Goal: Task Accomplishment & Management: Use online tool/utility

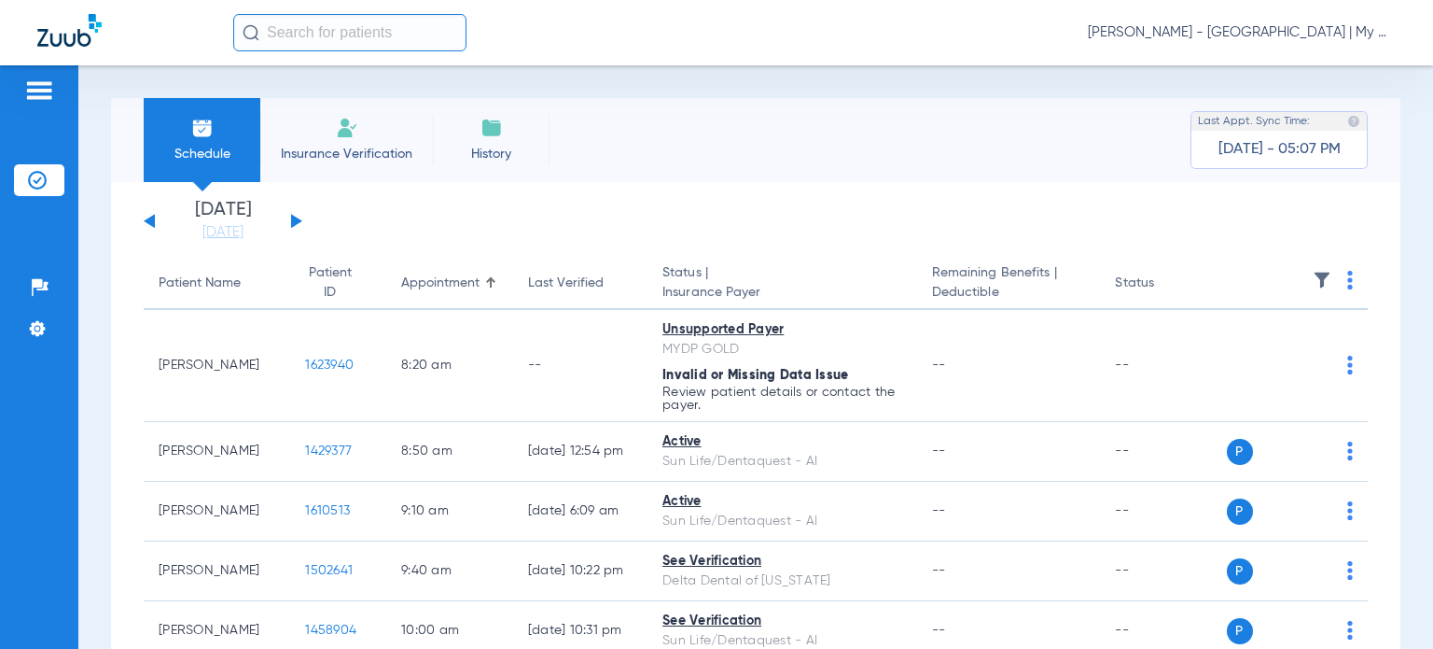
click at [1239, 35] on span "[PERSON_NAME] - [GEOGRAPHIC_DATA] | My Community Dental Centers" at bounding box center [1242, 32] width 308 height 19
click at [1299, 69] on span "Account Selection" at bounding box center [1326, 66] width 105 height 13
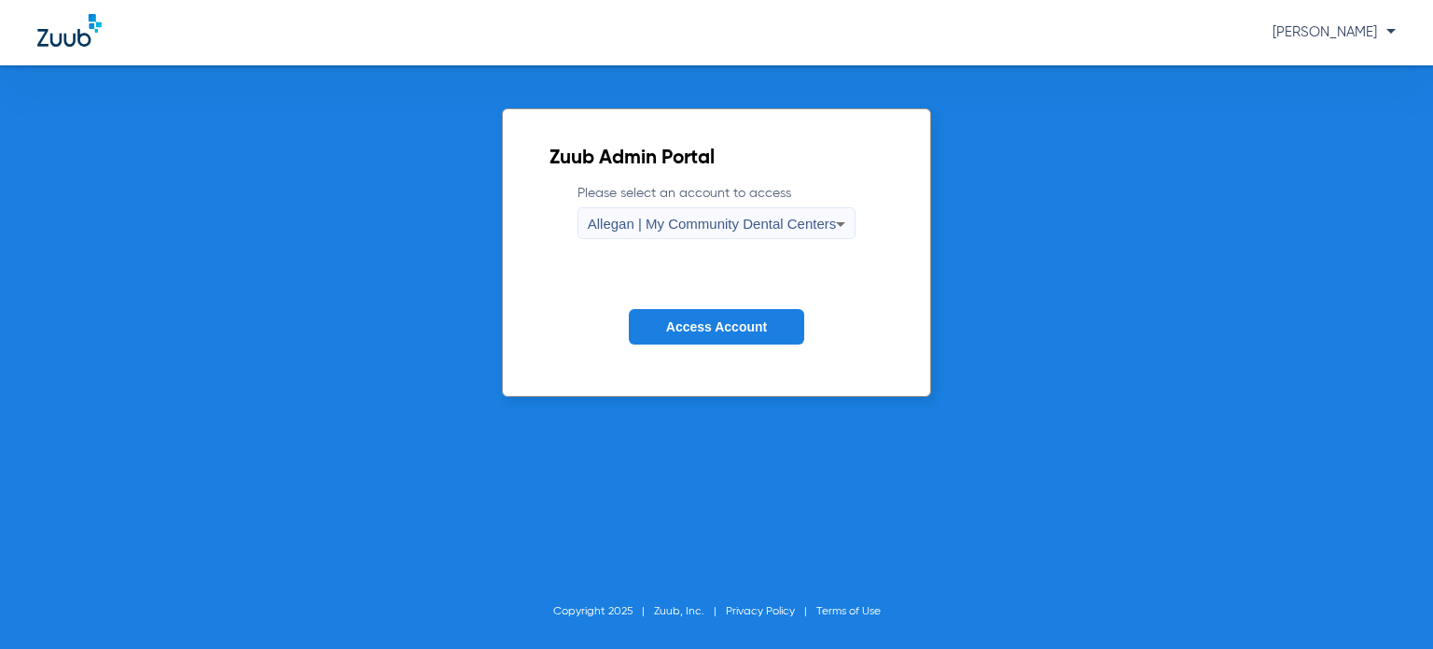
click at [649, 223] on span "Allegan | My Community Dental Centers" at bounding box center [712, 224] width 249 height 16
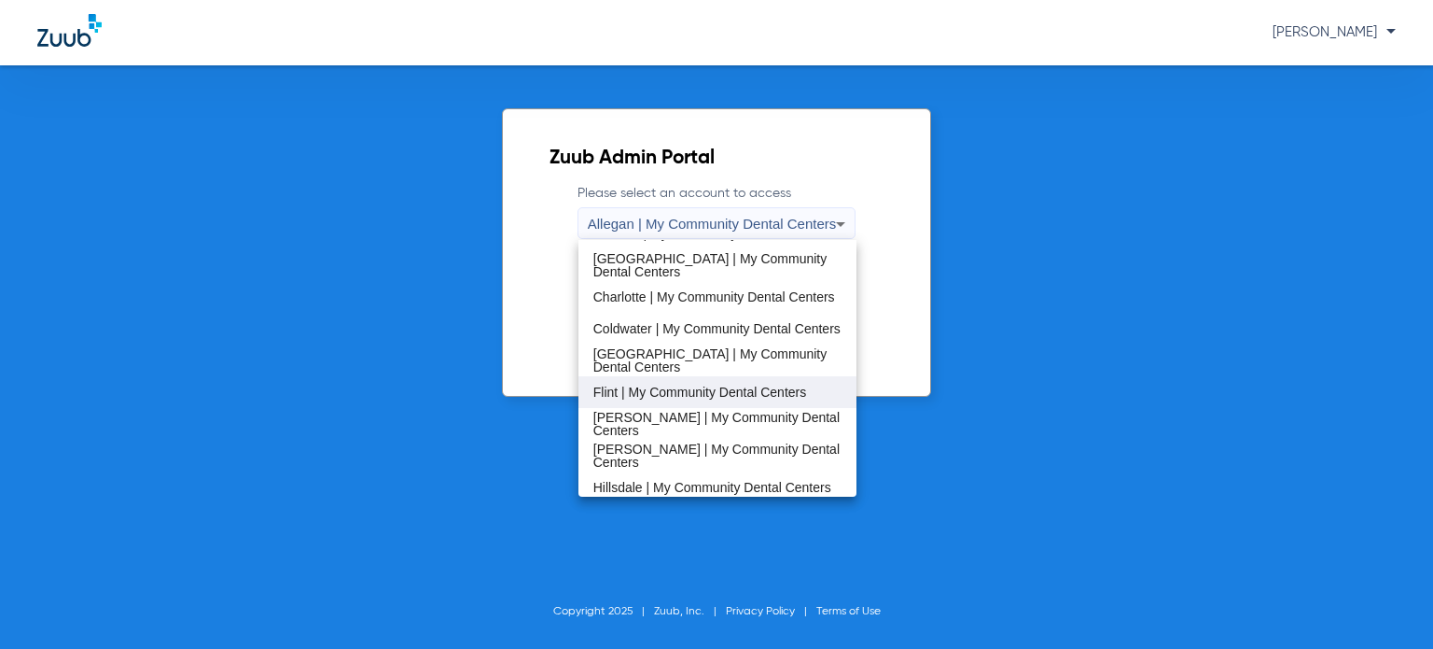
scroll to position [187, 0]
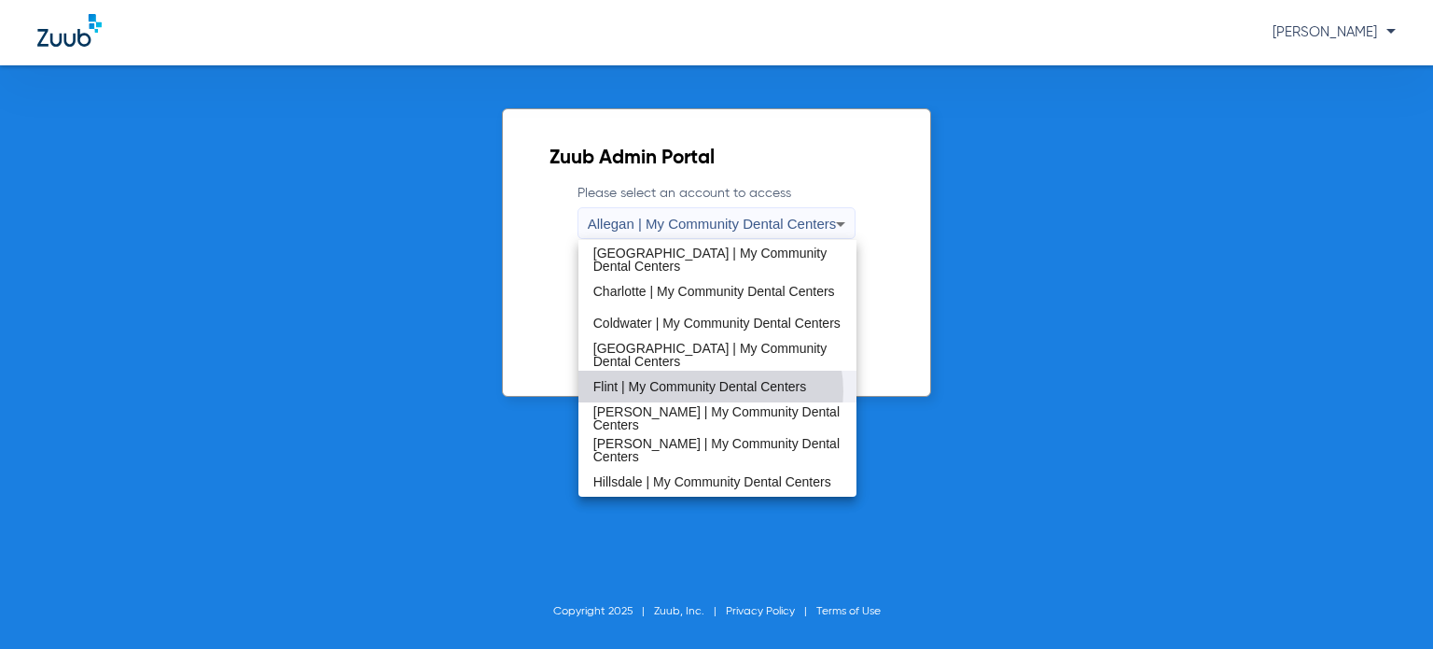
click at [709, 391] on span "Flint | My Community Dental Centers" at bounding box center [699, 386] width 213 height 13
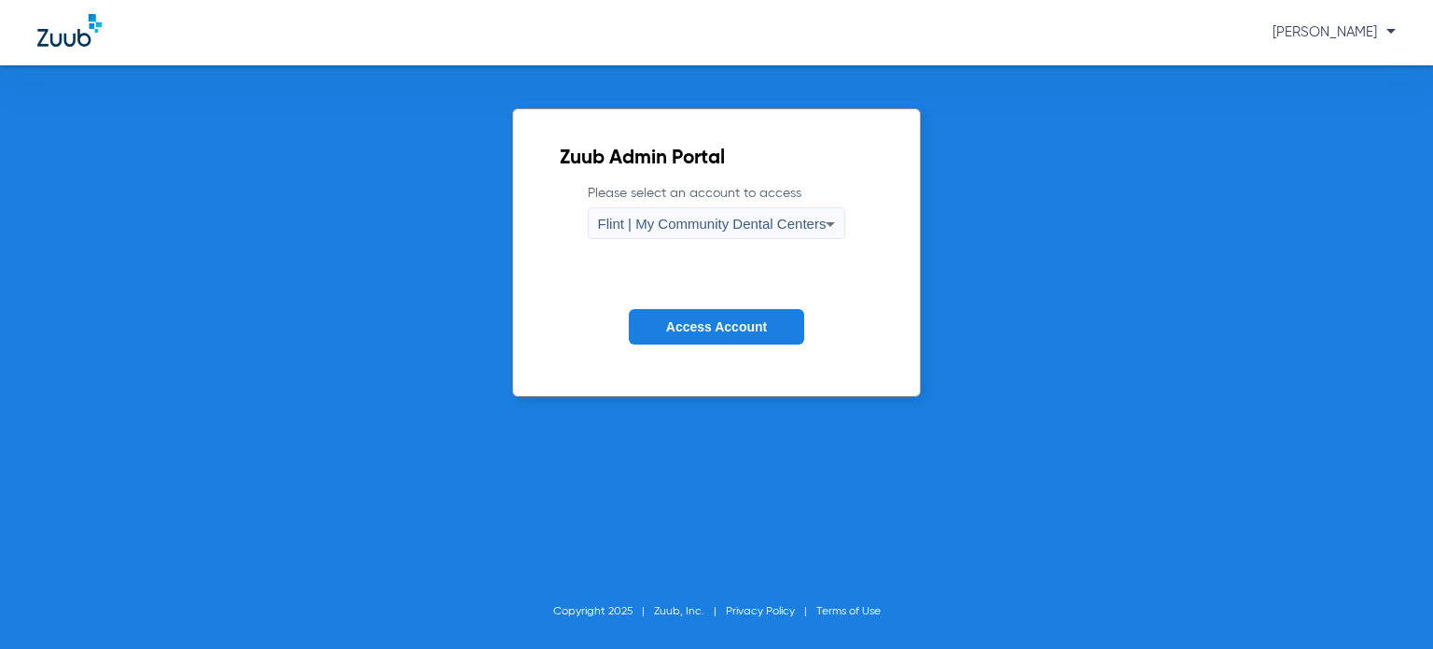
click at [716, 325] on span "Access Account" at bounding box center [716, 326] width 101 height 15
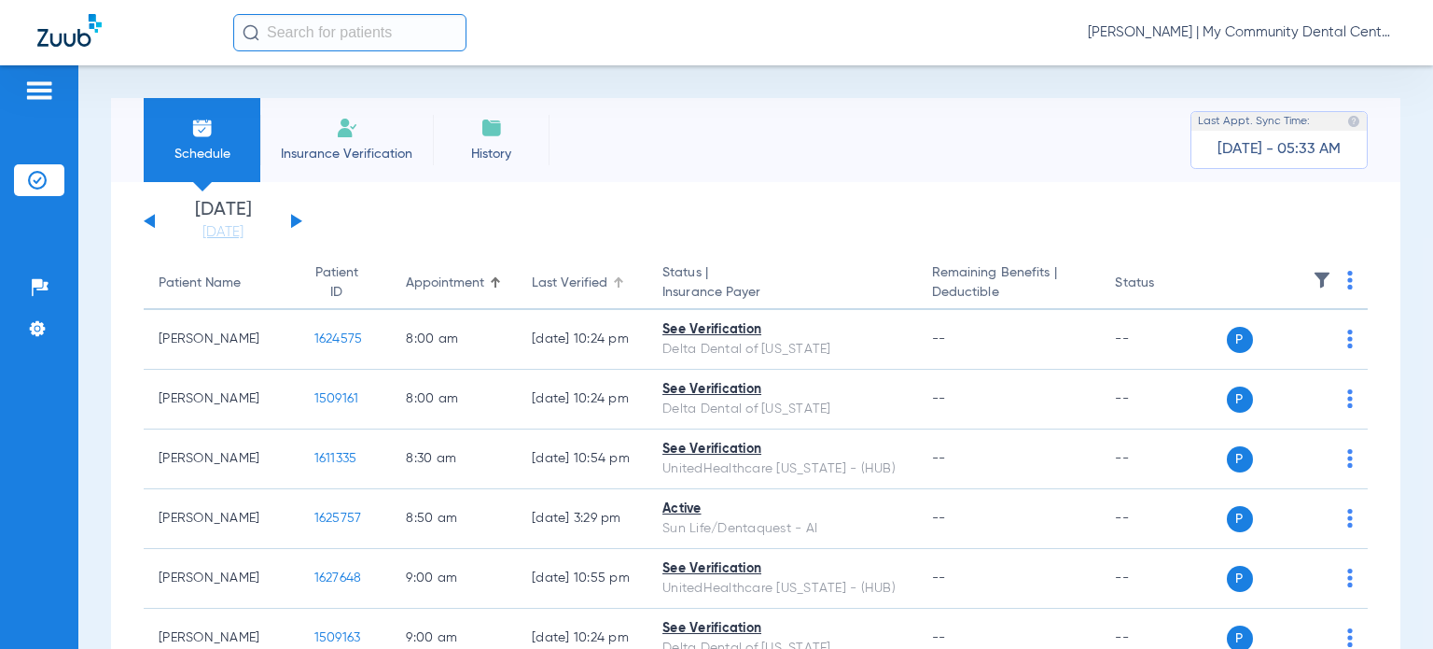
click at [540, 287] on div "Last Verified" at bounding box center [570, 283] width 76 height 20
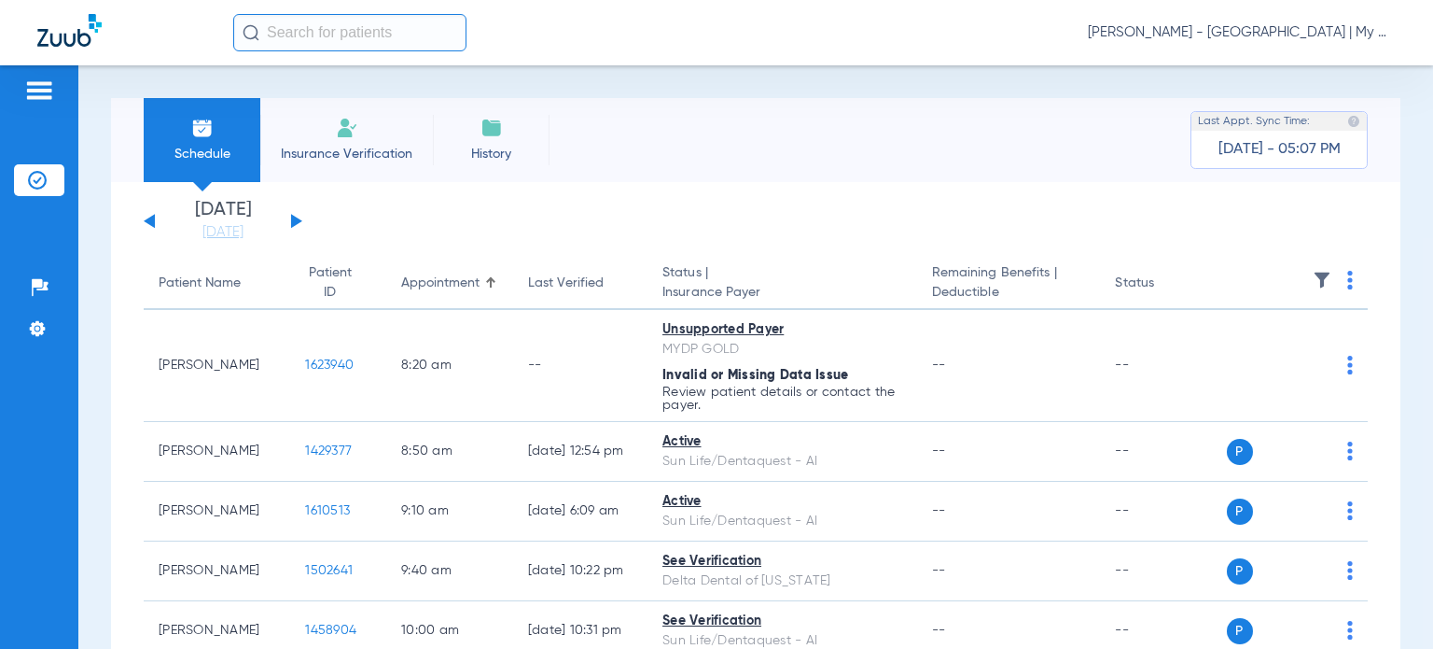
click at [1232, 33] on span "[PERSON_NAME] - [GEOGRAPHIC_DATA] | My Community Dental Centers" at bounding box center [1242, 32] width 308 height 19
click at [1283, 61] on span "Account Selection" at bounding box center [1326, 66] width 105 height 13
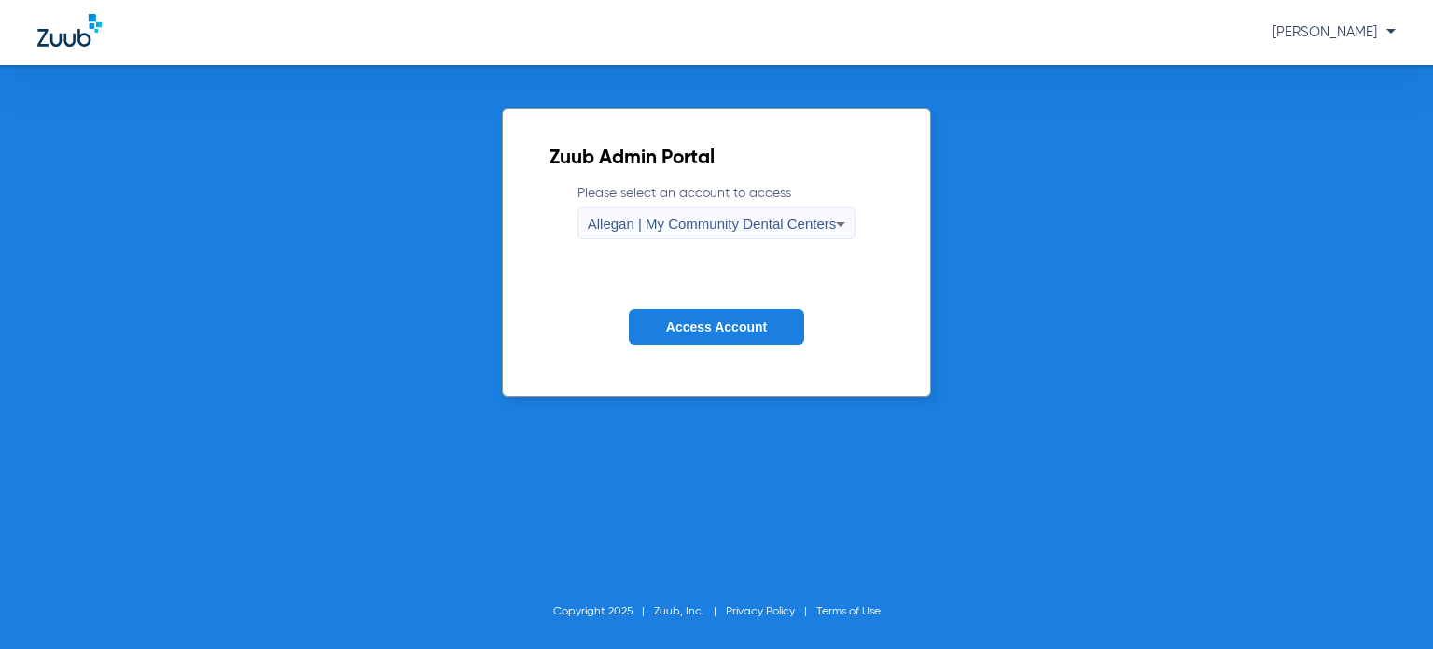
click at [802, 223] on span "Allegan | My Community Dental Centers" at bounding box center [712, 224] width 249 height 16
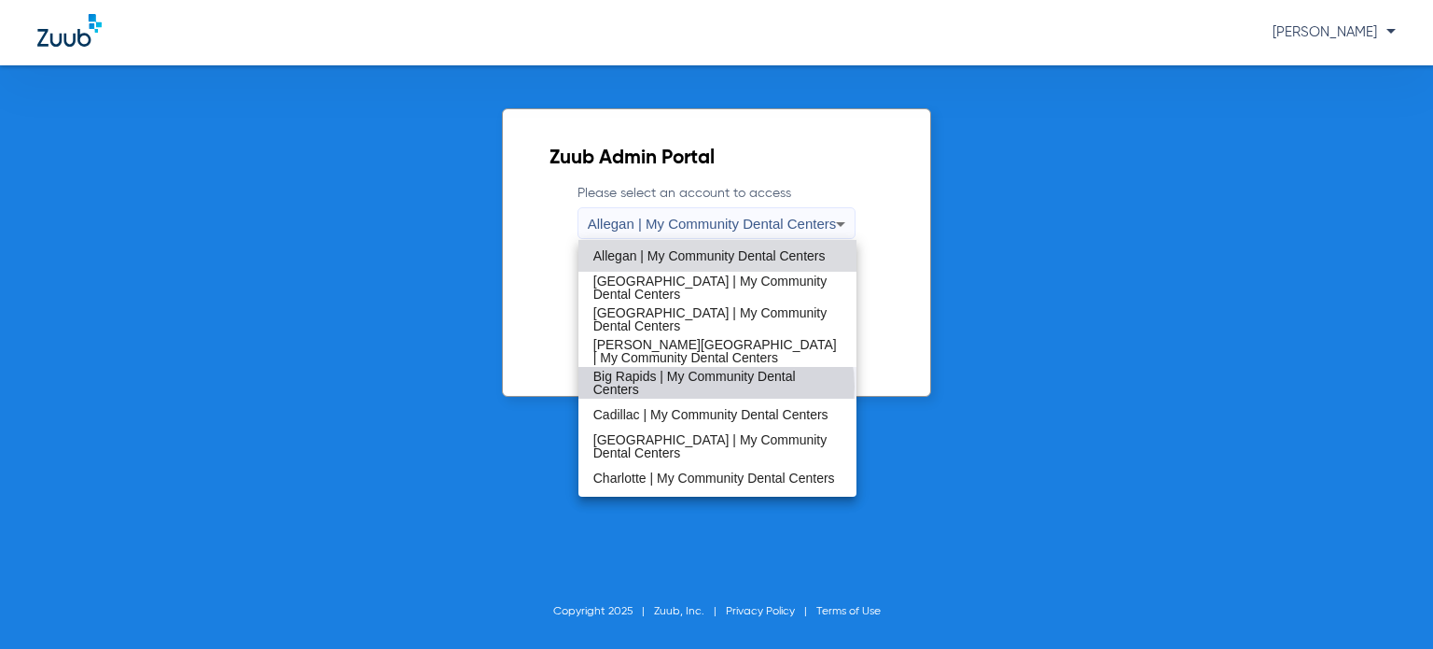
click at [716, 386] on span "Big Rapids | My Community Dental Centers" at bounding box center [717, 383] width 248 height 26
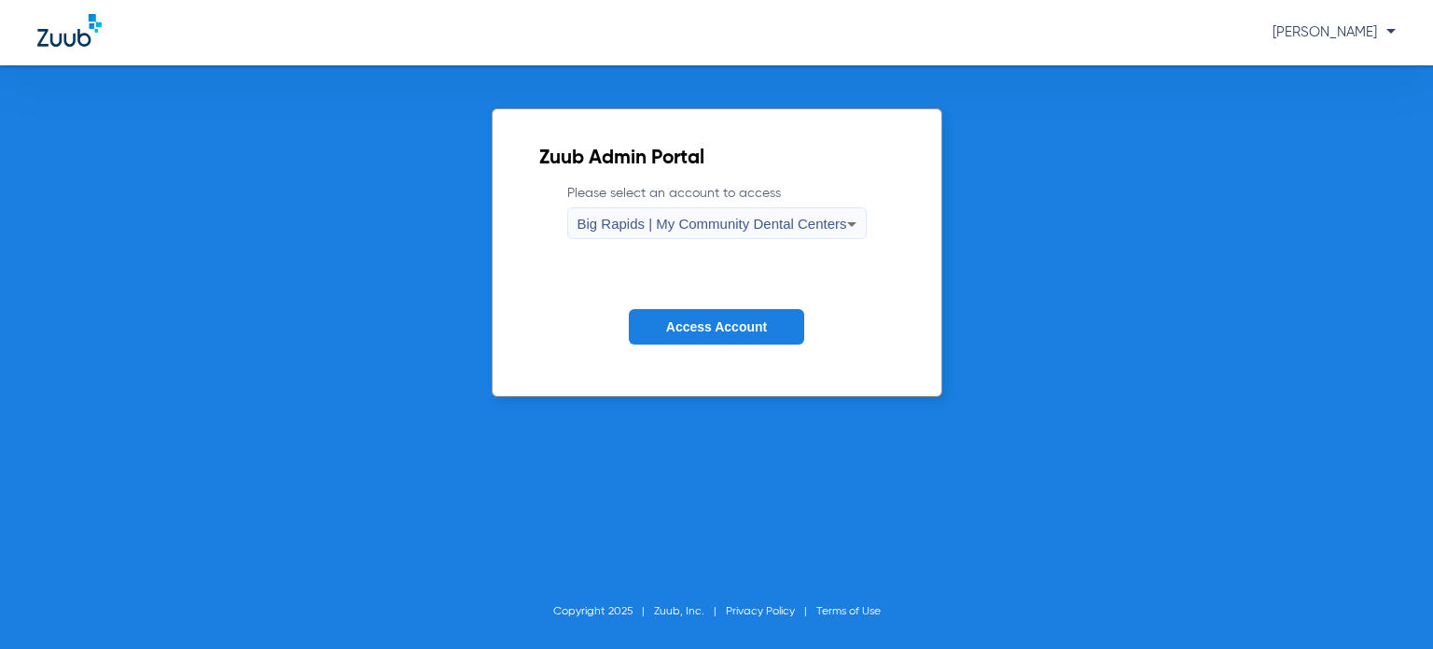
click at [718, 338] on button "Access Account" at bounding box center [716, 327] width 175 height 36
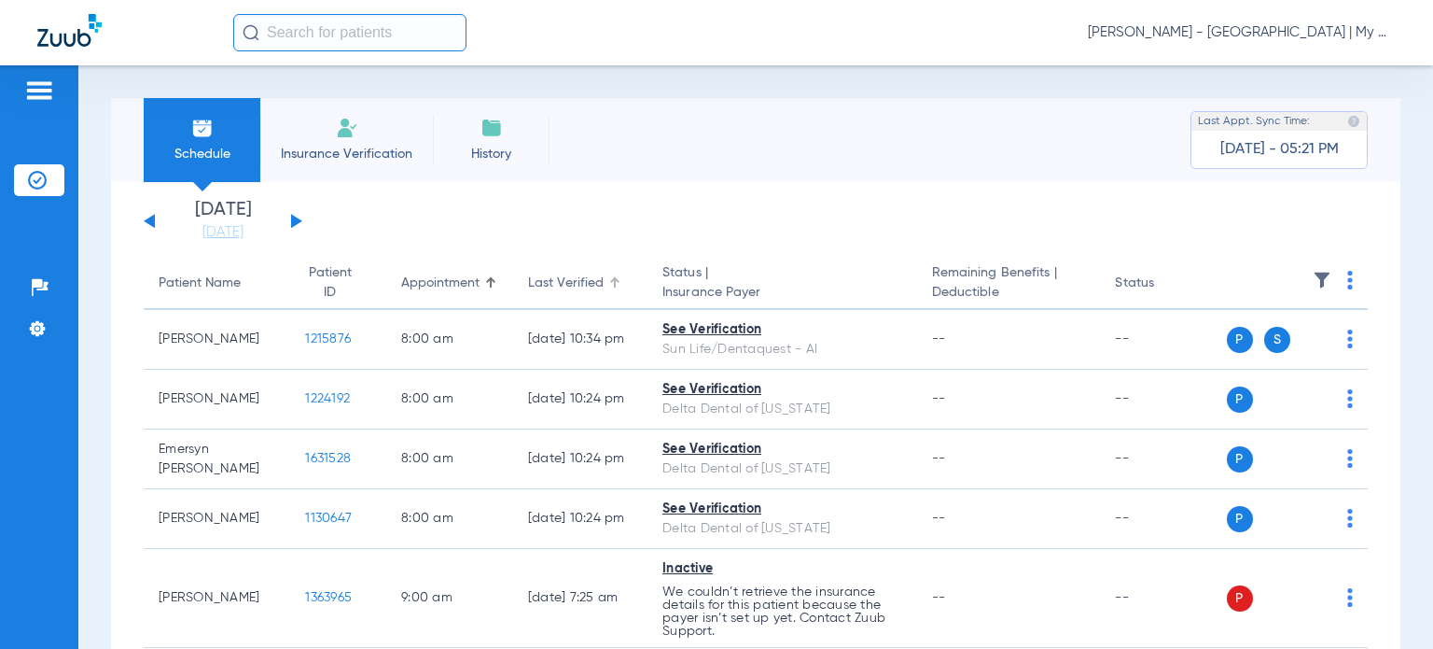
click at [537, 278] on div "Last Verified" at bounding box center [566, 283] width 76 height 20
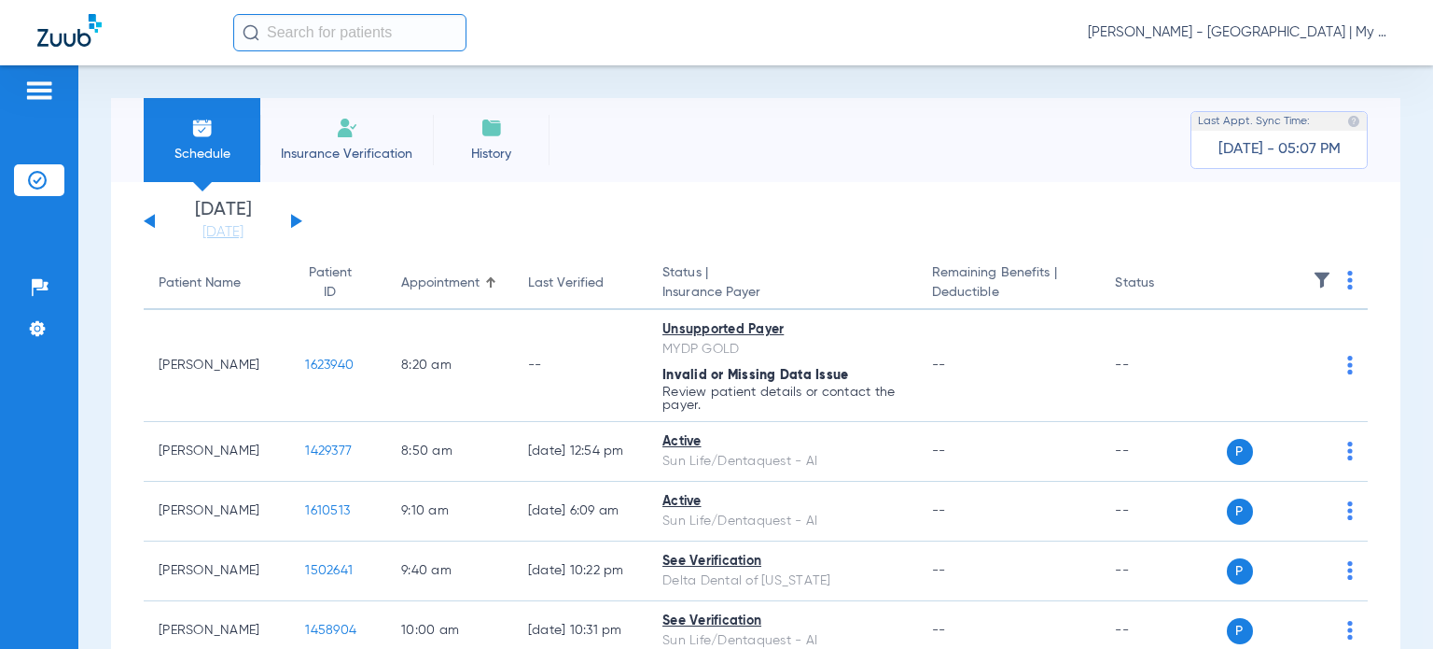
click at [1231, 37] on span "[PERSON_NAME] - [GEOGRAPHIC_DATA] | My Community Dental Centers" at bounding box center [1242, 32] width 308 height 19
click at [1308, 64] on span "Account Selection" at bounding box center [1326, 66] width 105 height 13
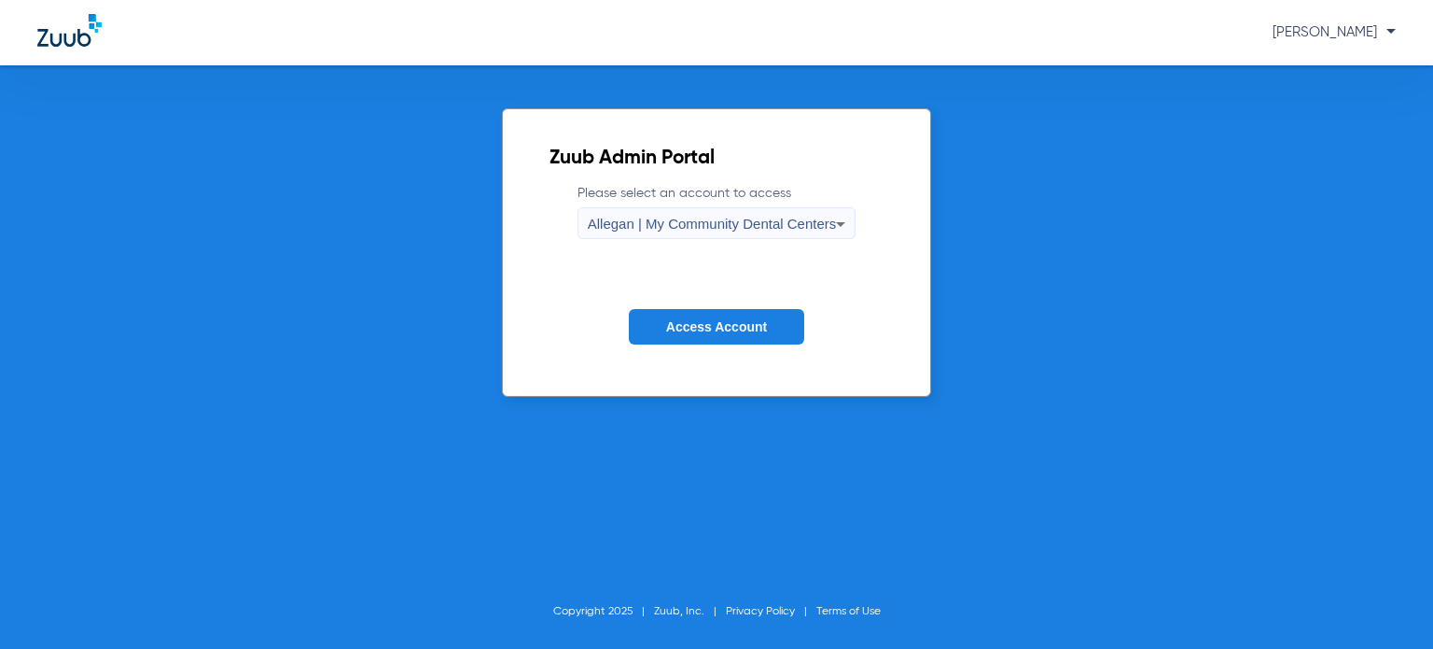
click at [752, 235] on div "Allegan | My Community Dental Centers" at bounding box center [712, 224] width 249 height 32
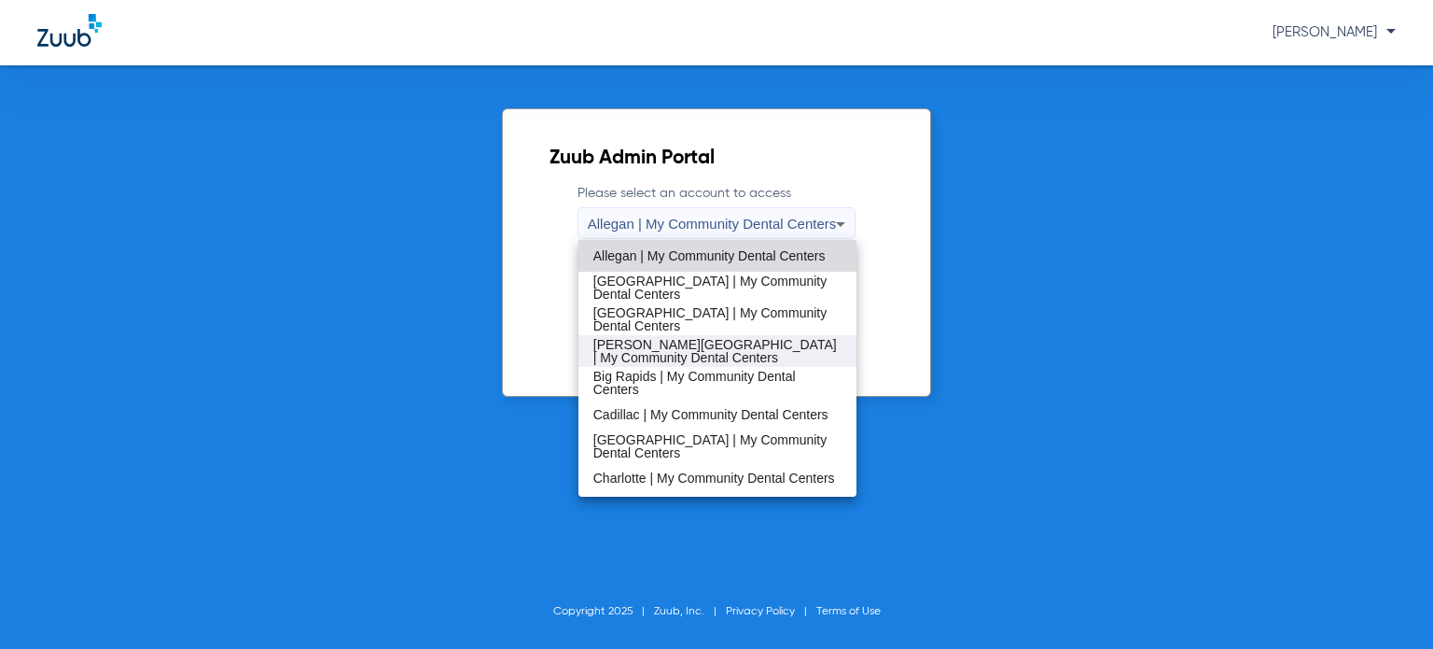
click at [709, 352] on span "Benton Harbor | My Community Dental Centers" at bounding box center [717, 351] width 248 height 26
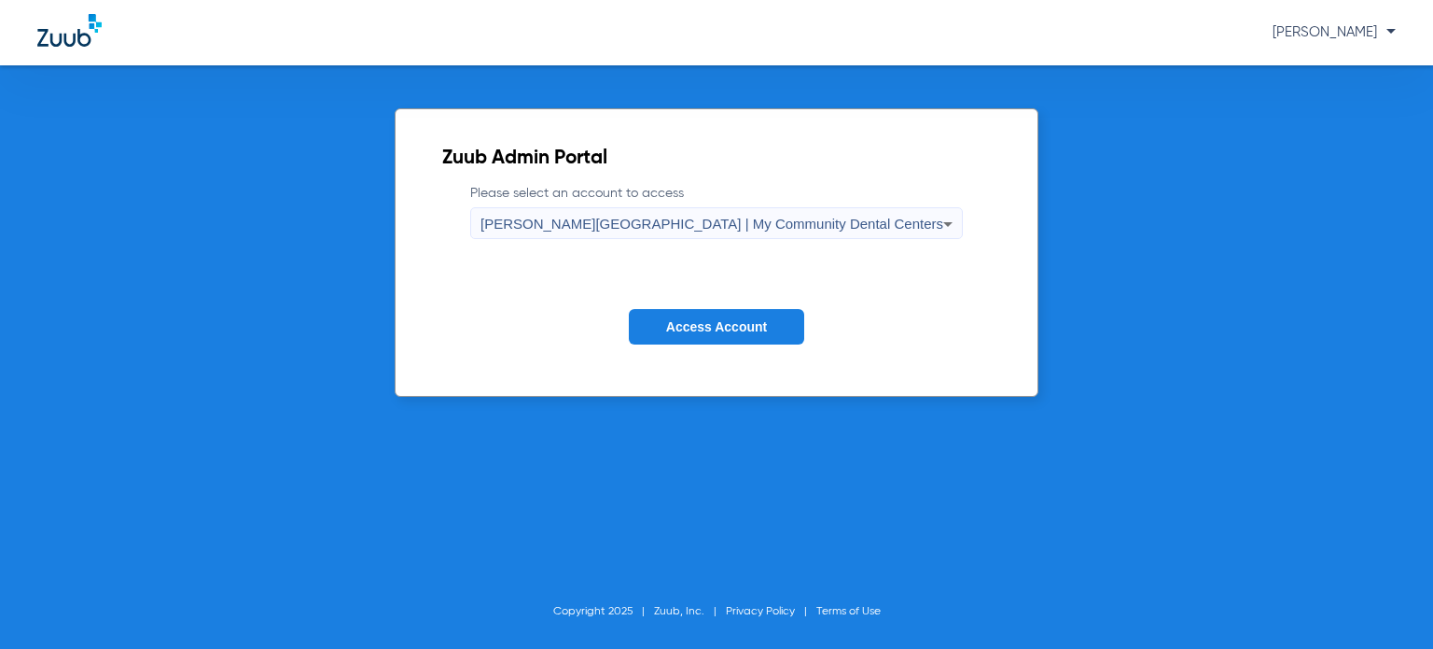
click at [709, 320] on span "Access Account" at bounding box center [716, 326] width 101 height 15
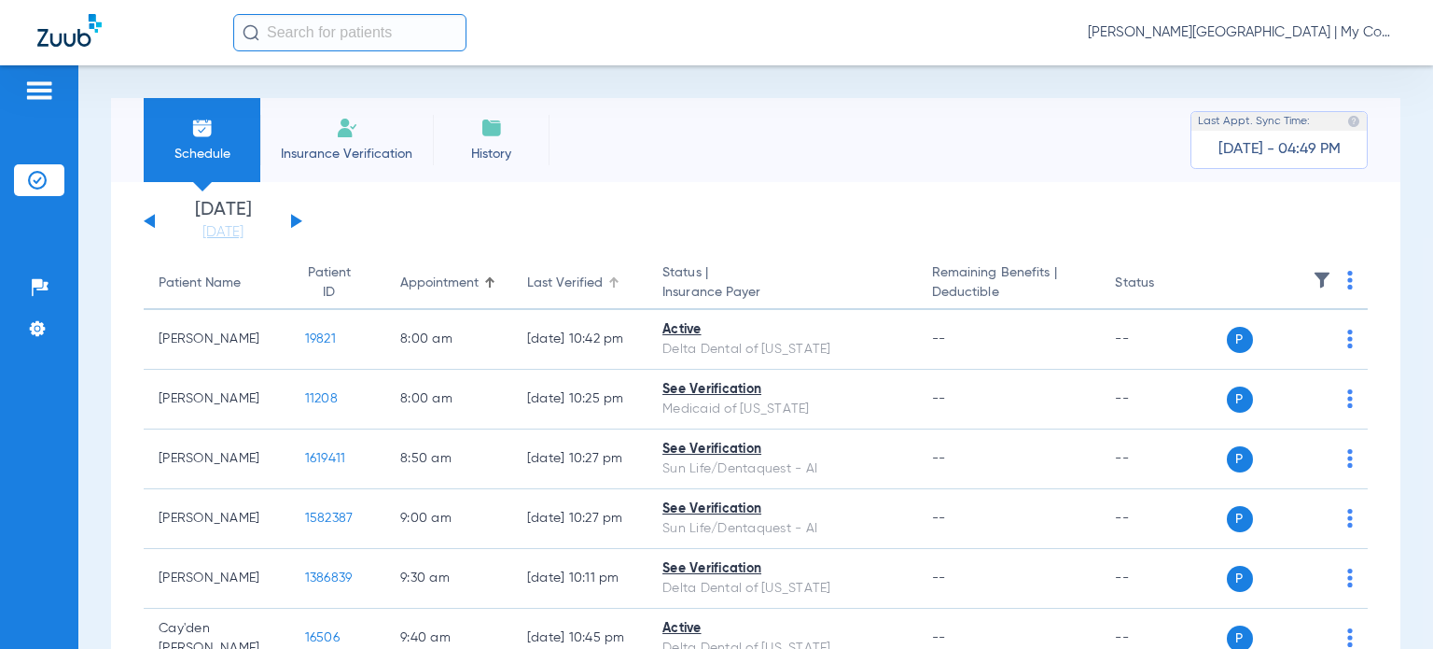
click at [534, 281] on div "Last Verified" at bounding box center [565, 283] width 76 height 20
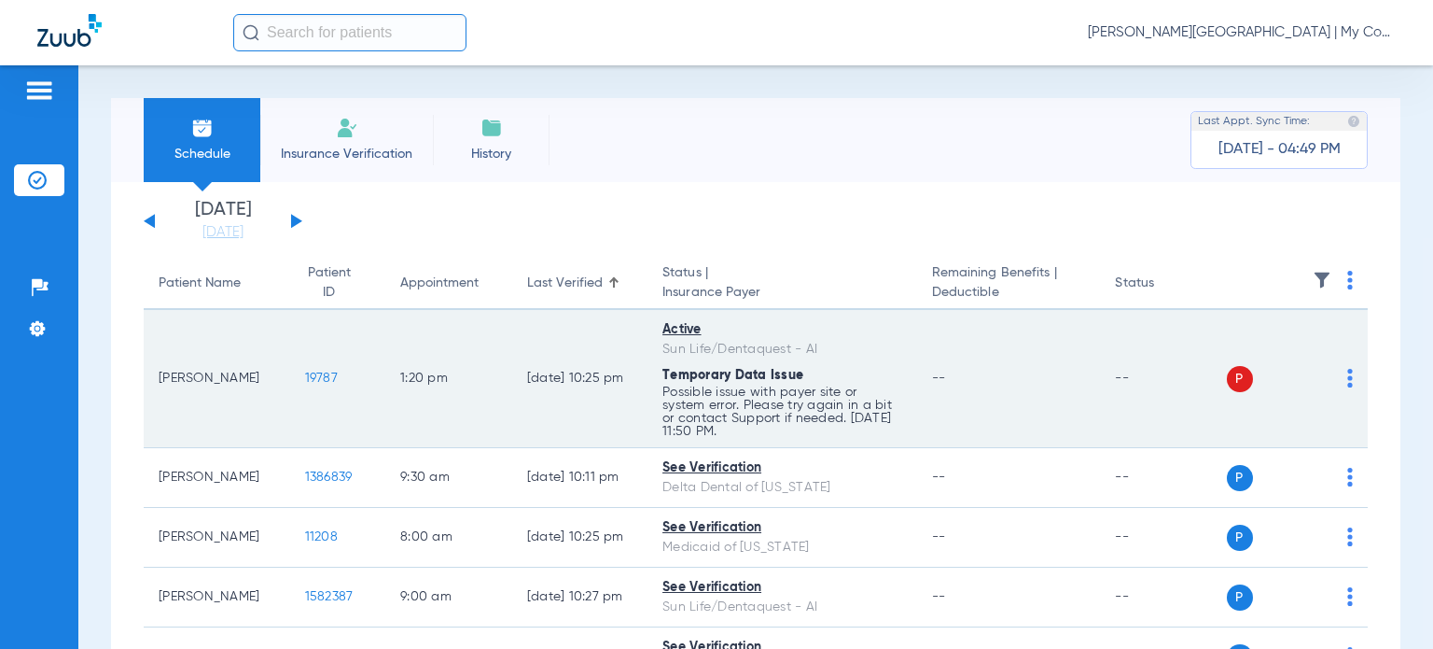
click at [1347, 380] on img at bounding box center [1350, 378] width 6 height 19
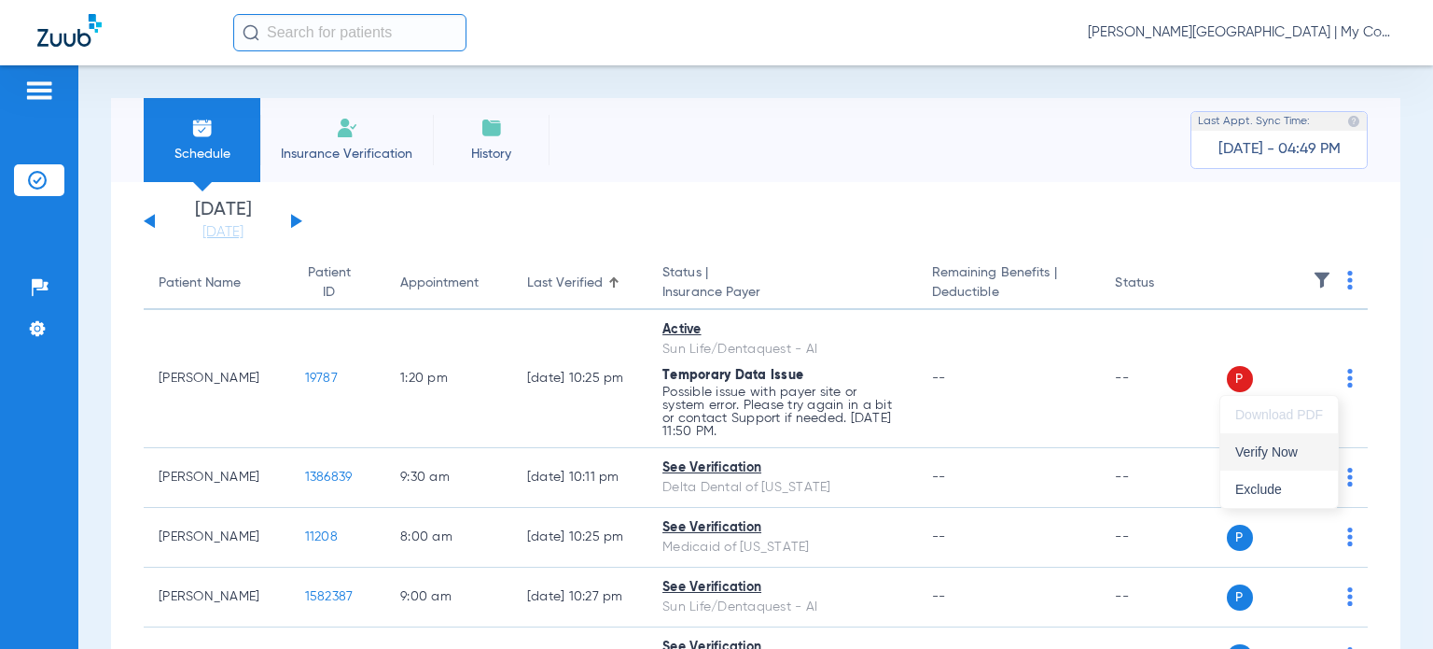
click at [1330, 447] on button "Verify Now" at bounding box center [1280, 451] width 118 height 37
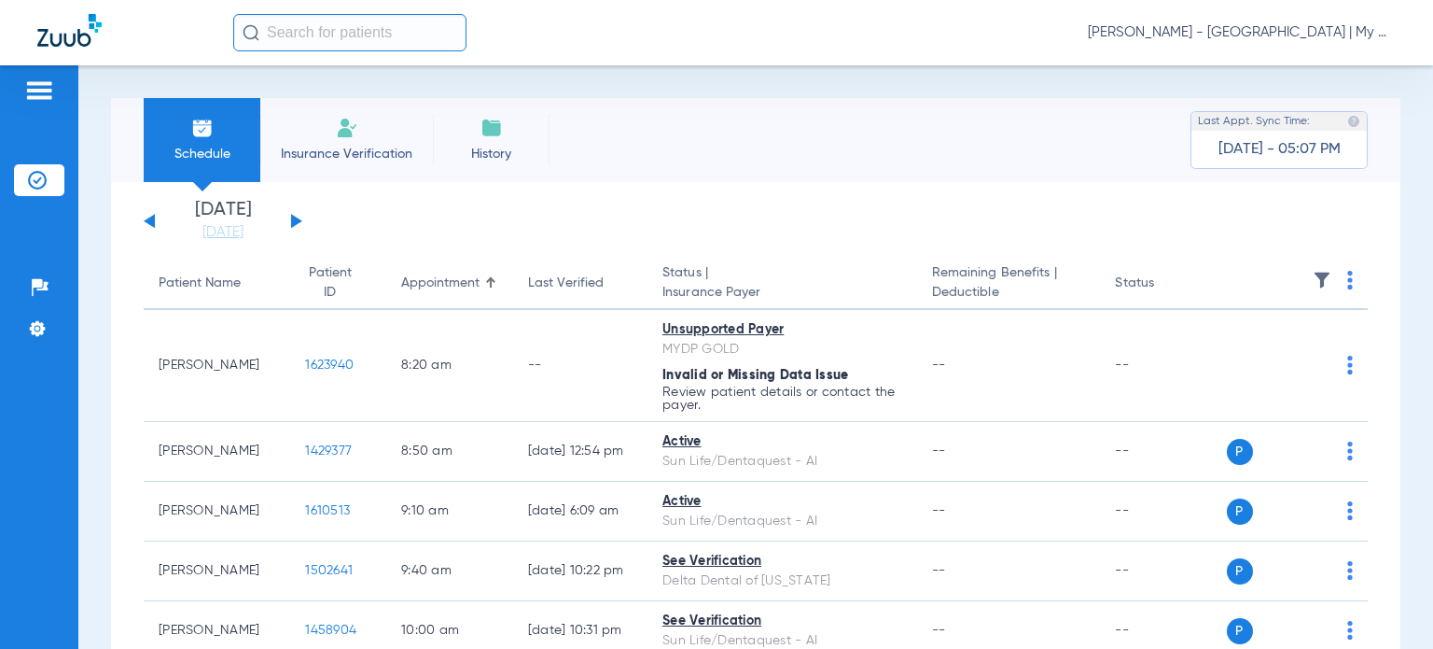
click at [1208, 36] on span "[PERSON_NAME] - [GEOGRAPHIC_DATA] | My Community Dental Centers" at bounding box center [1242, 32] width 308 height 19
click at [1300, 54] on button "Account Selection" at bounding box center [1326, 66] width 134 height 37
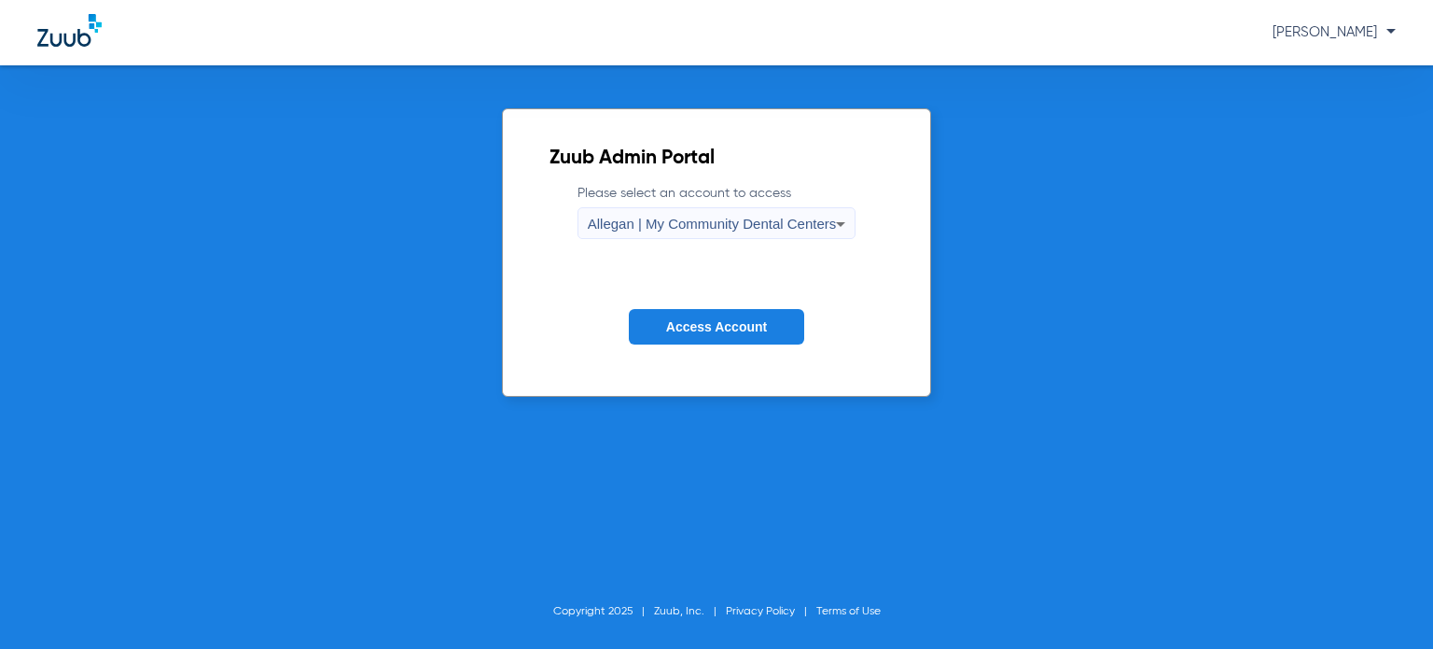
click at [676, 324] on span "Access Account" at bounding box center [716, 326] width 101 height 15
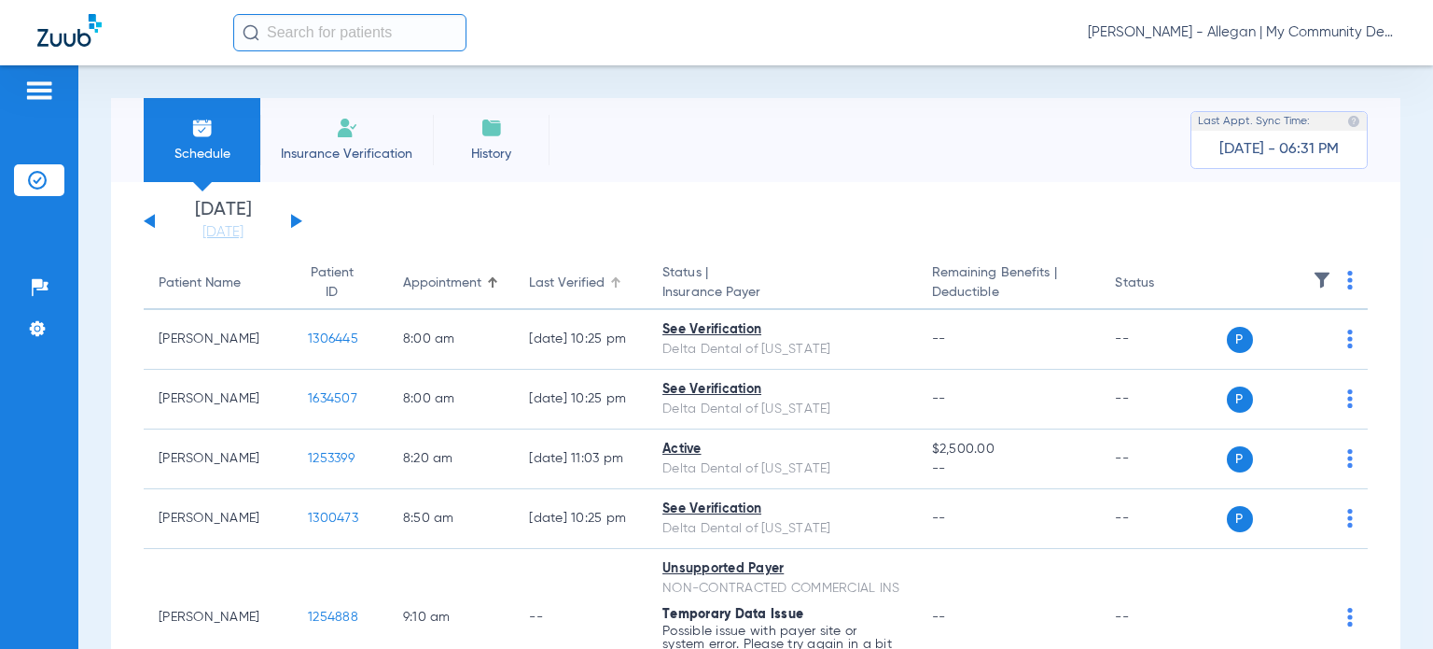
click at [552, 286] on div "Last Verified" at bounding box center [567, 283] width 76 height 20
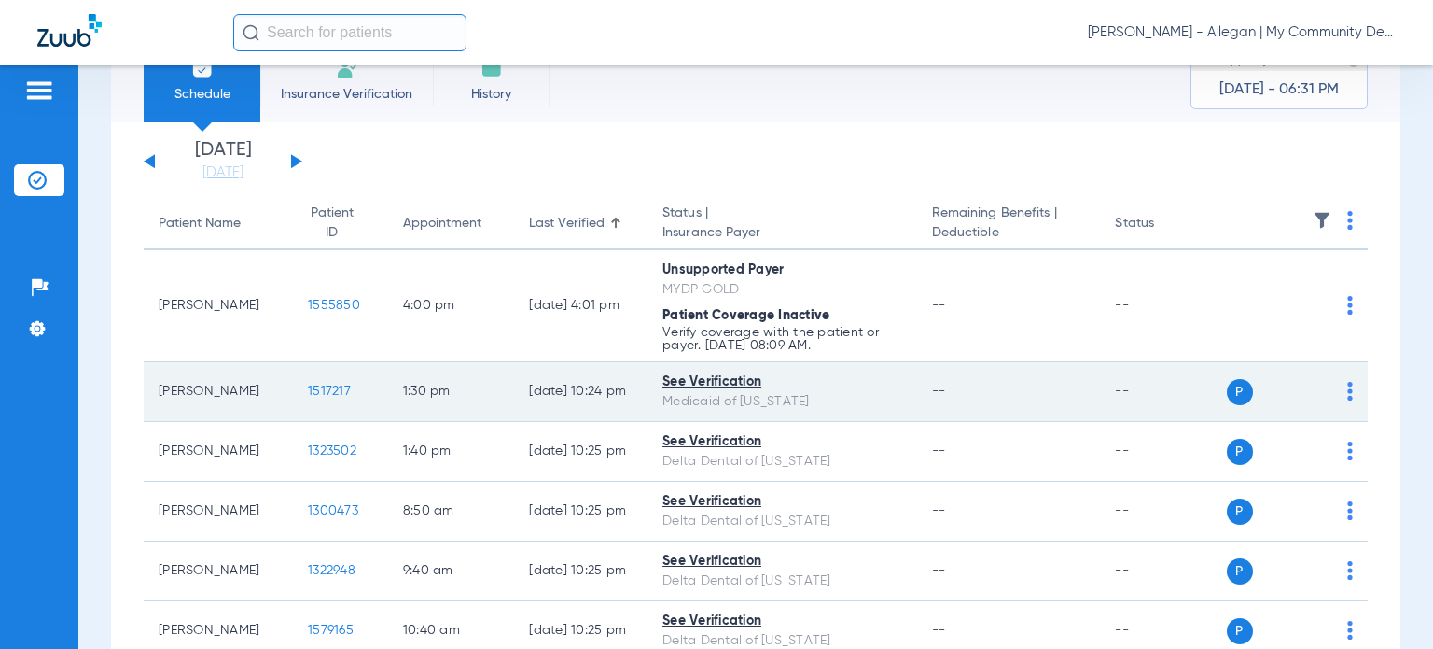
scroll to position [93, 0]
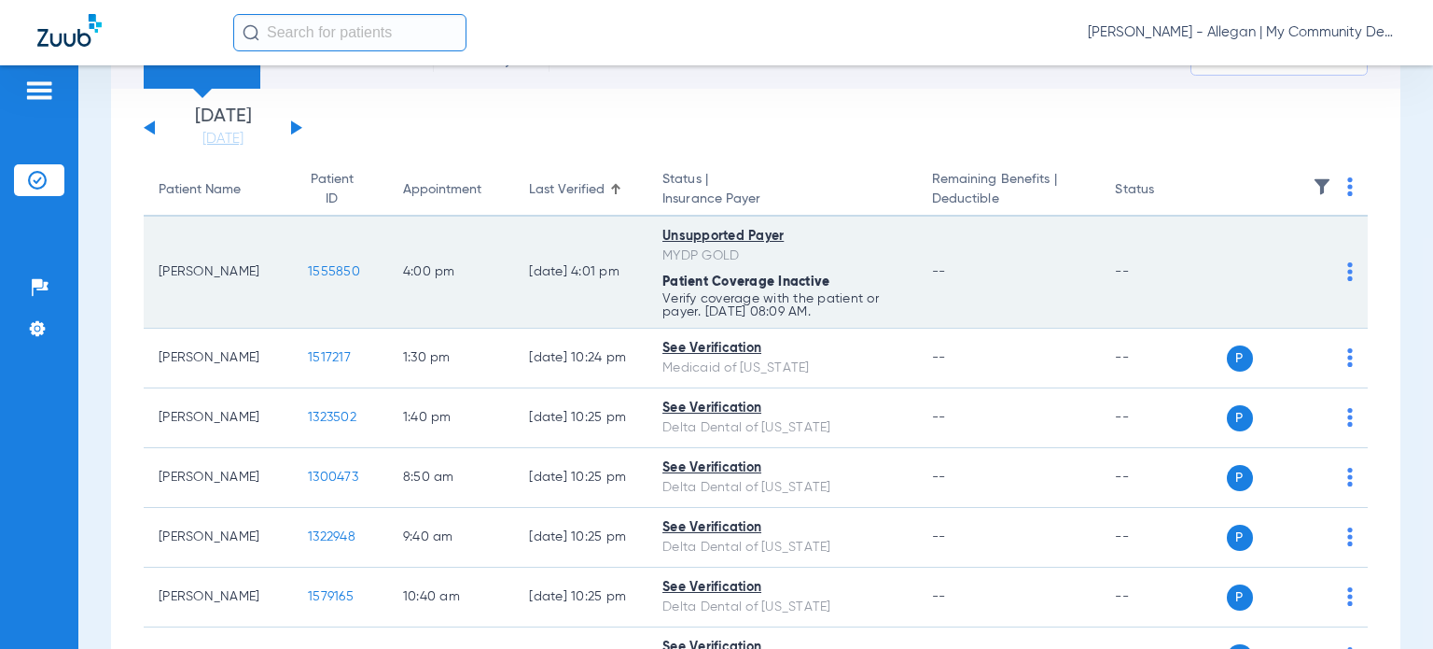
drag, startPoint x: 237, startPoint y: 271, endPoint x: 160, endPoint y: 271, distance: 76.5
click at [160, 271] on td "Jodie Deters" at bounding box center [218, 272] width 149 height 112
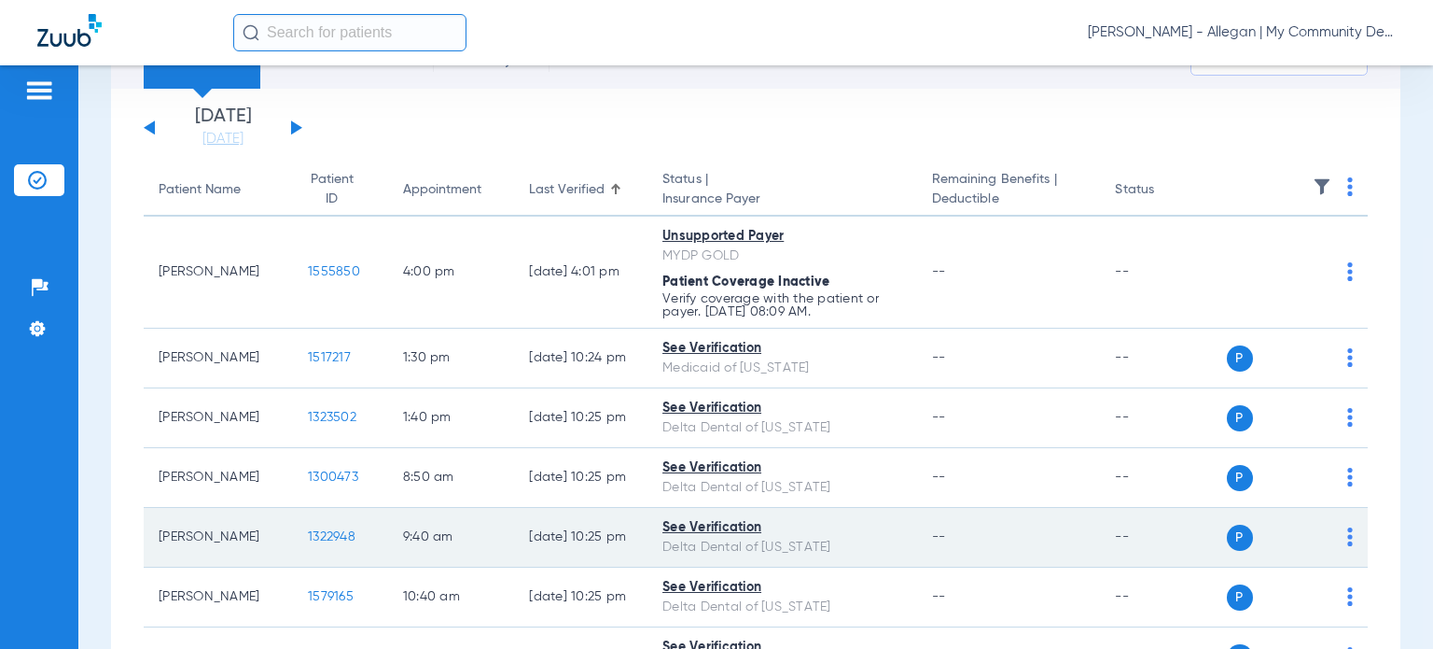
copy td "Jodie Deters"
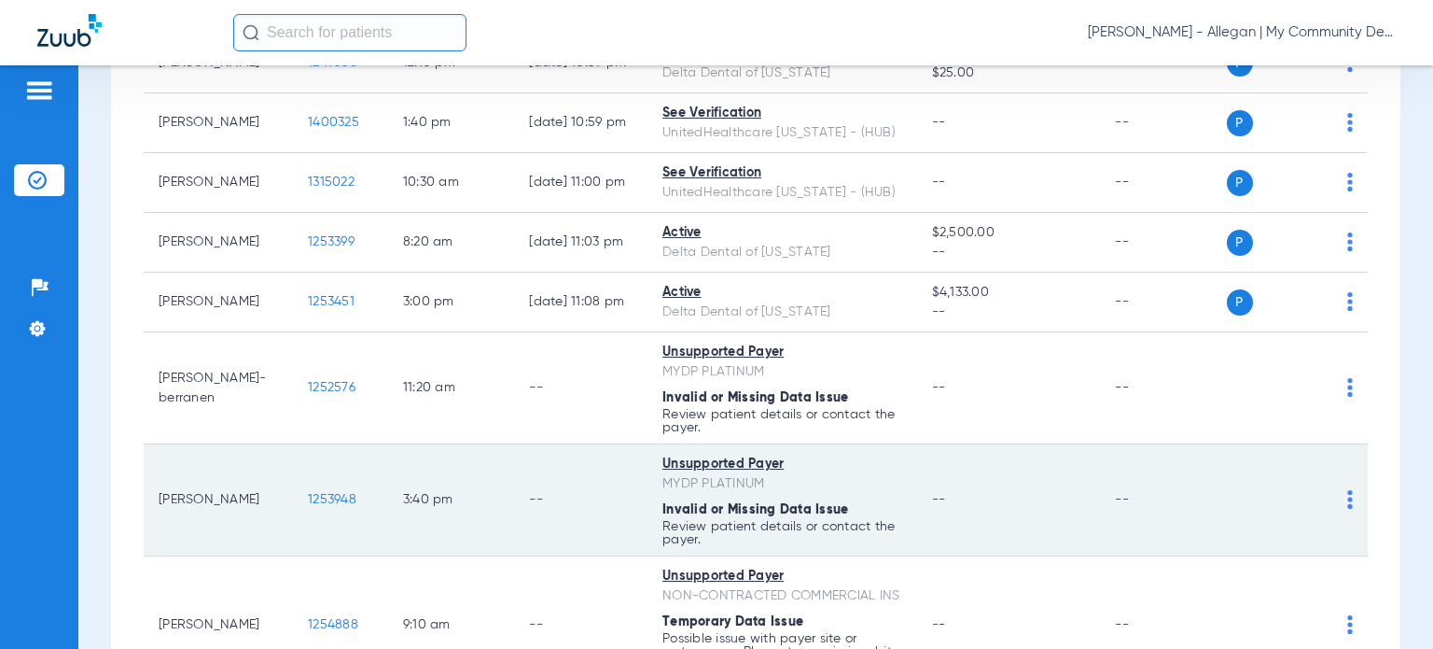
scroll to position [1400, 0]
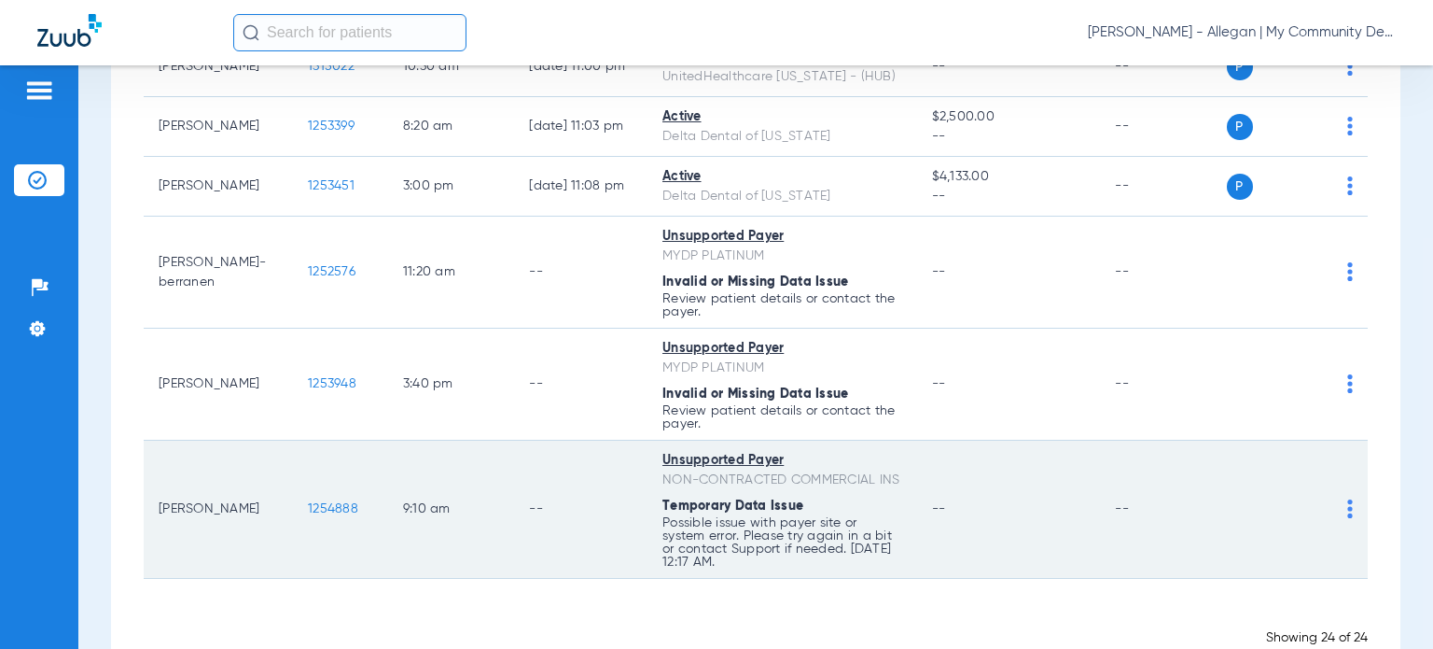
drag, startPoint x: 232, startPoint y: 516, endPoint x: 160, endPoint y: 517, distance: 71.9
click at [160, 517] on td "Larry Olsen" at bounding box center [218, 509] width 149 height 138
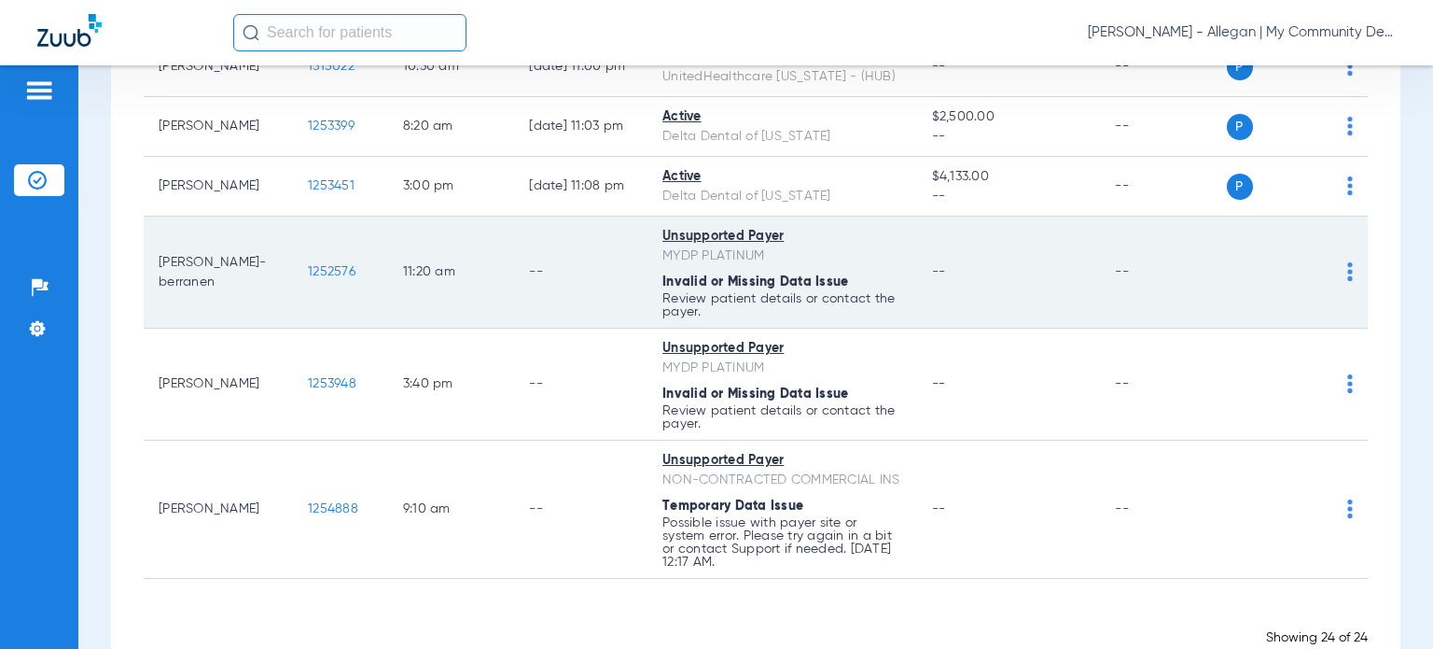
drag, startPoint x: 218, startPoint y: 283, endPoint x: 157, endPoint y: 242, distance: 74.0
click at [157, 242] on td "Amanda Hodge-berranen" at bounding box center [218, 272] width 149 height 112
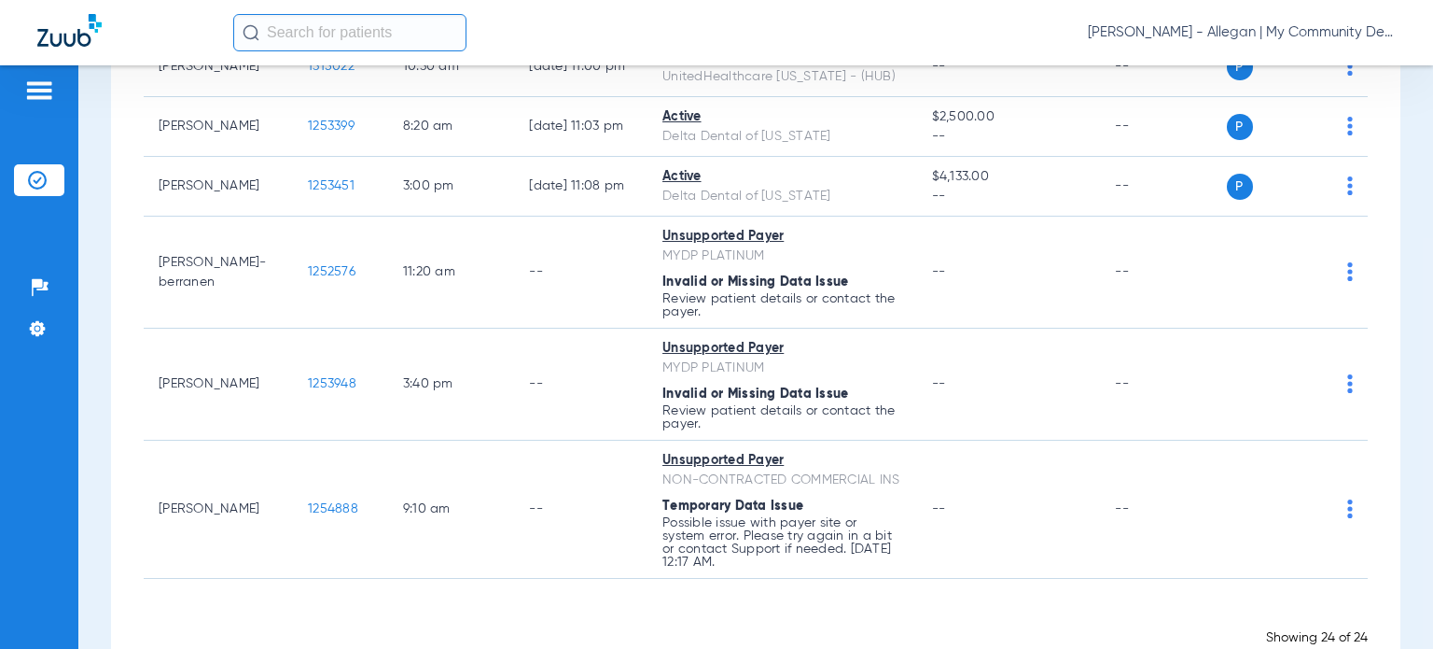
copy td "Amanda Hodge-berranen"
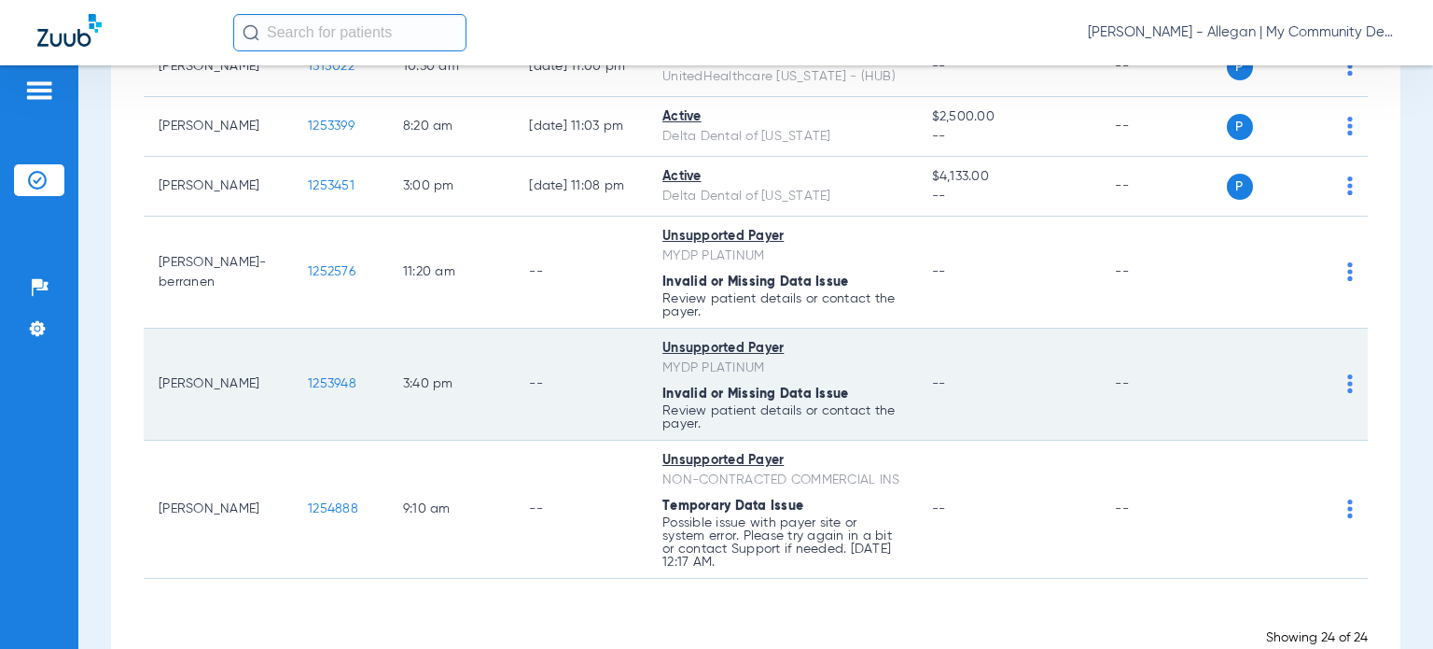
click at [832, 374] on td "Unsupported Payer MYDP PLATINUM Invalid or Missing Data Issue Review patient de…" at bounding box center [783, 384] width 270 height 112
drag, startPoint x: 258, startPoint y: 390, endPoint x: 158, endPoint y: 376, distance: 100.8
click at [158, 376] on td "Tyler Pensinger" at bounding box center [218, 384] width 149 height 112
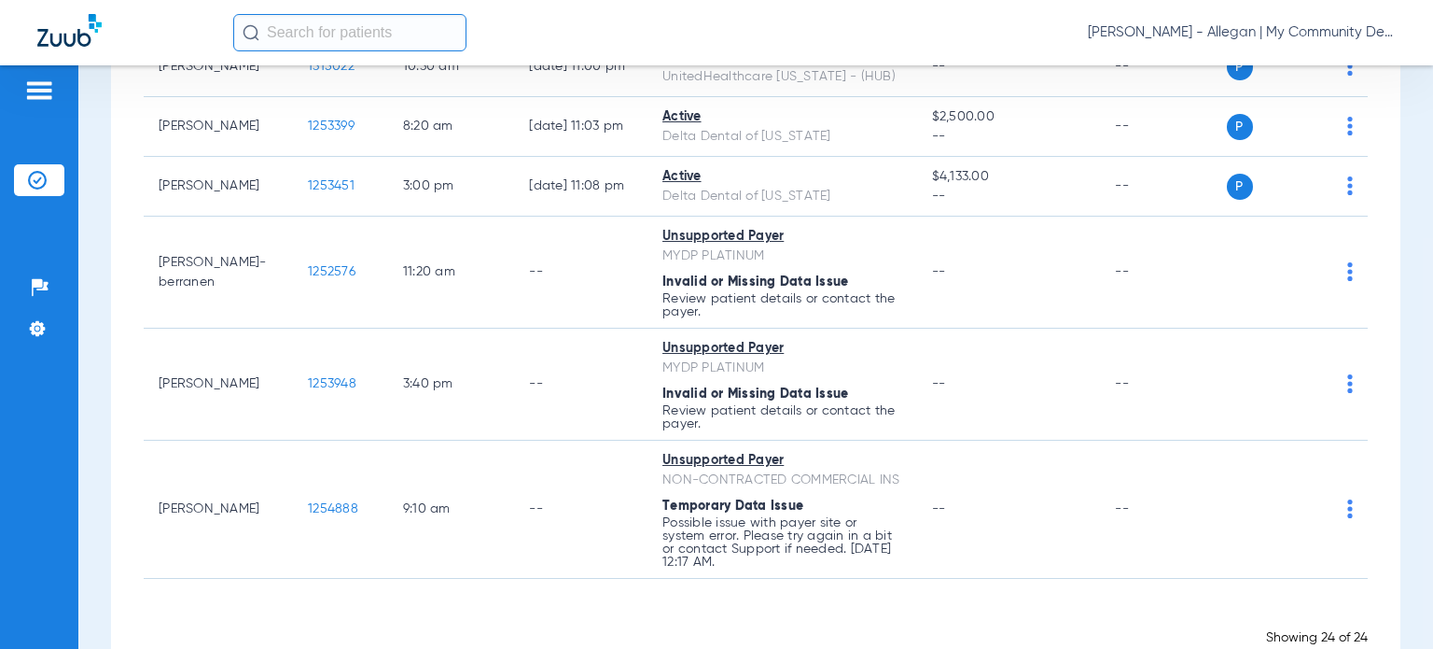
copy td "Tyler Pensinger"
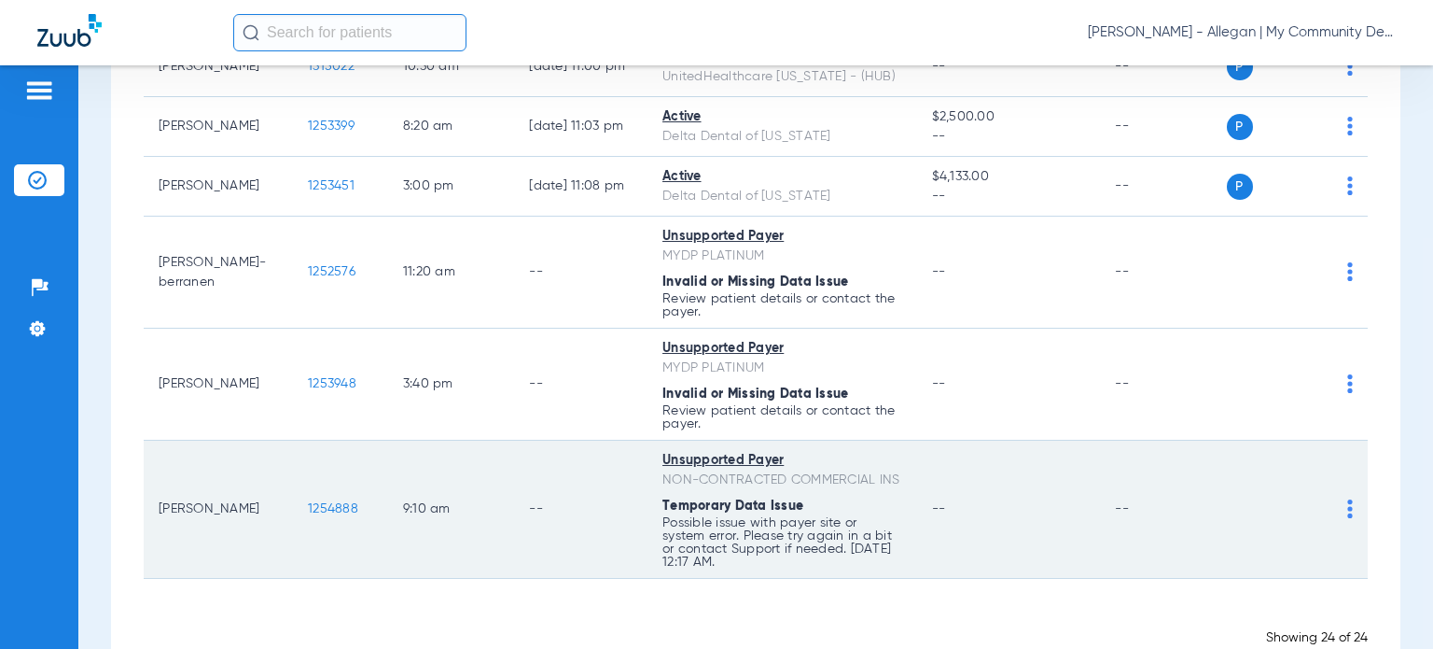
click at [585, 555] on td "--" at bounding box center [580, 509] width 133 height 138
drag, startPoint x: 243, startPoint y: 510, endPoint x: 160, endPoint y: 514, distance: 82.2
click at [160, 514] on td "Larry Olsen" at bounding box center [218, 509] width 149 height 138
copy td "Larry Olsen"
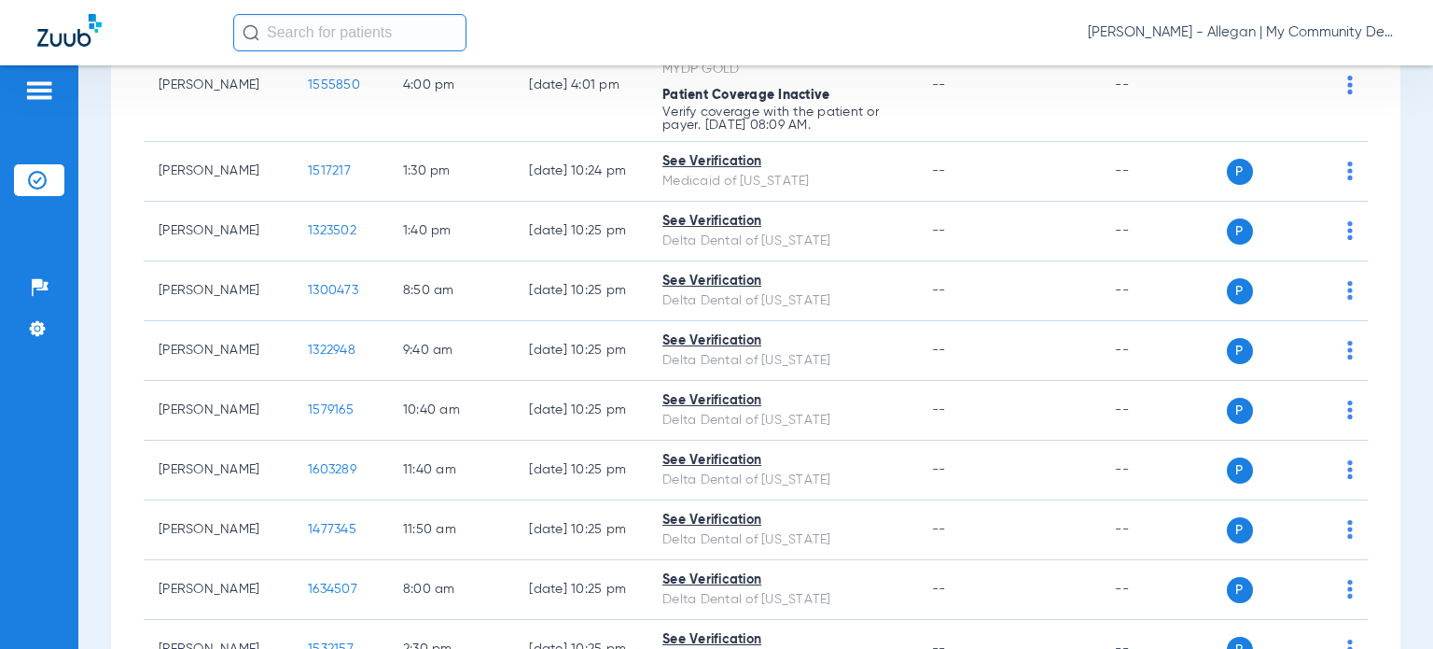
scroll to position [0, 0]
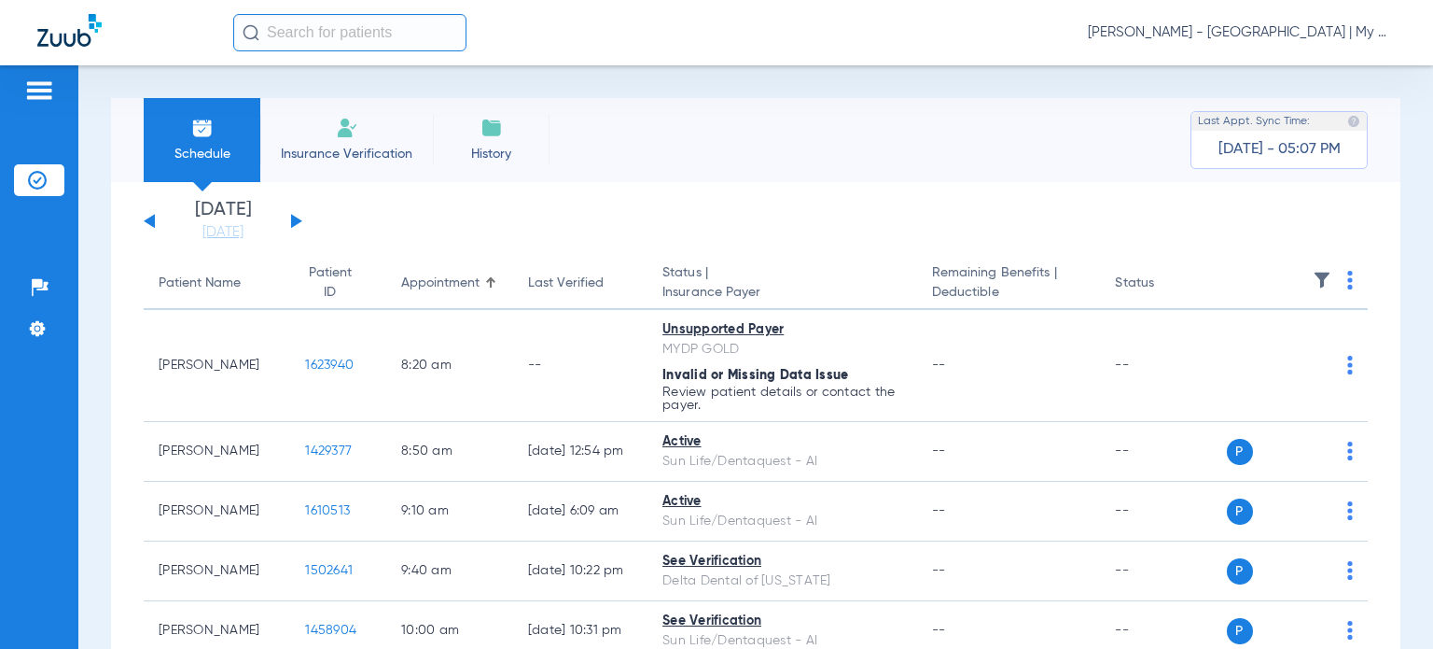
click at [530, 278] on div "Last Verified" at bounding box center [566, 283] width 76 height 20
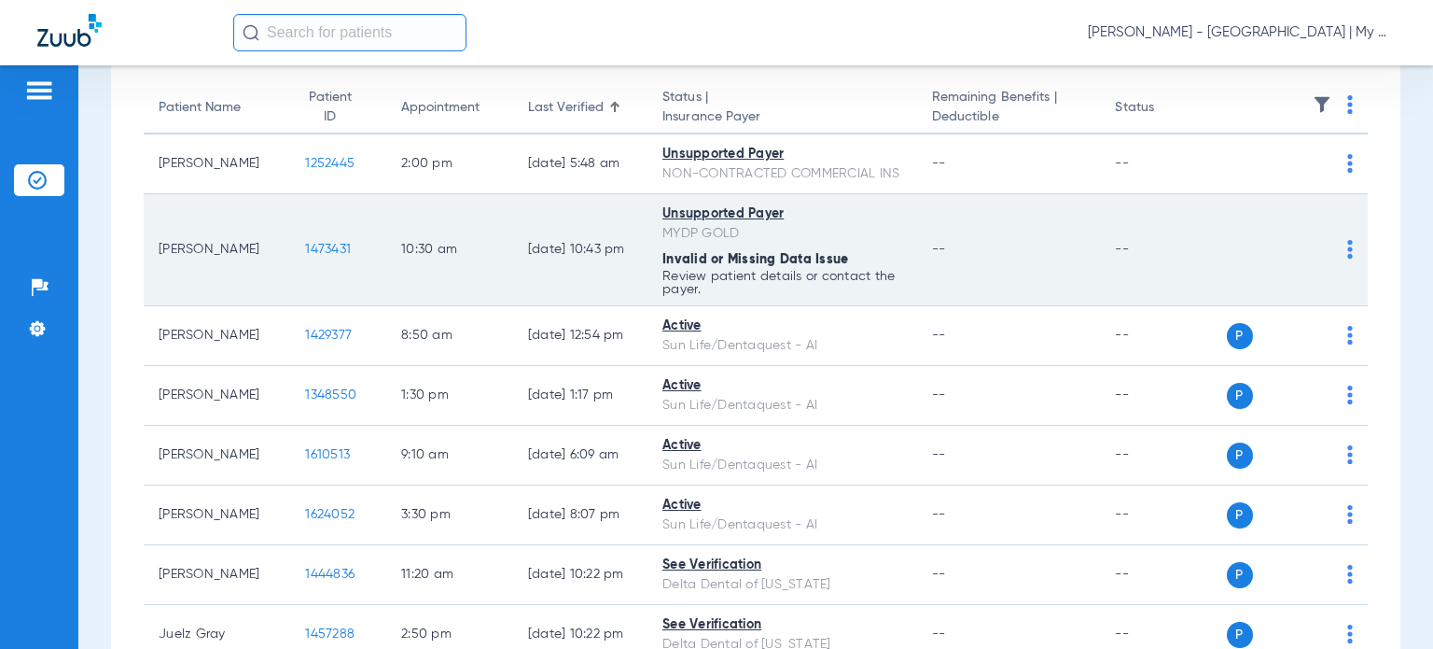
scroll to position [187, 0]
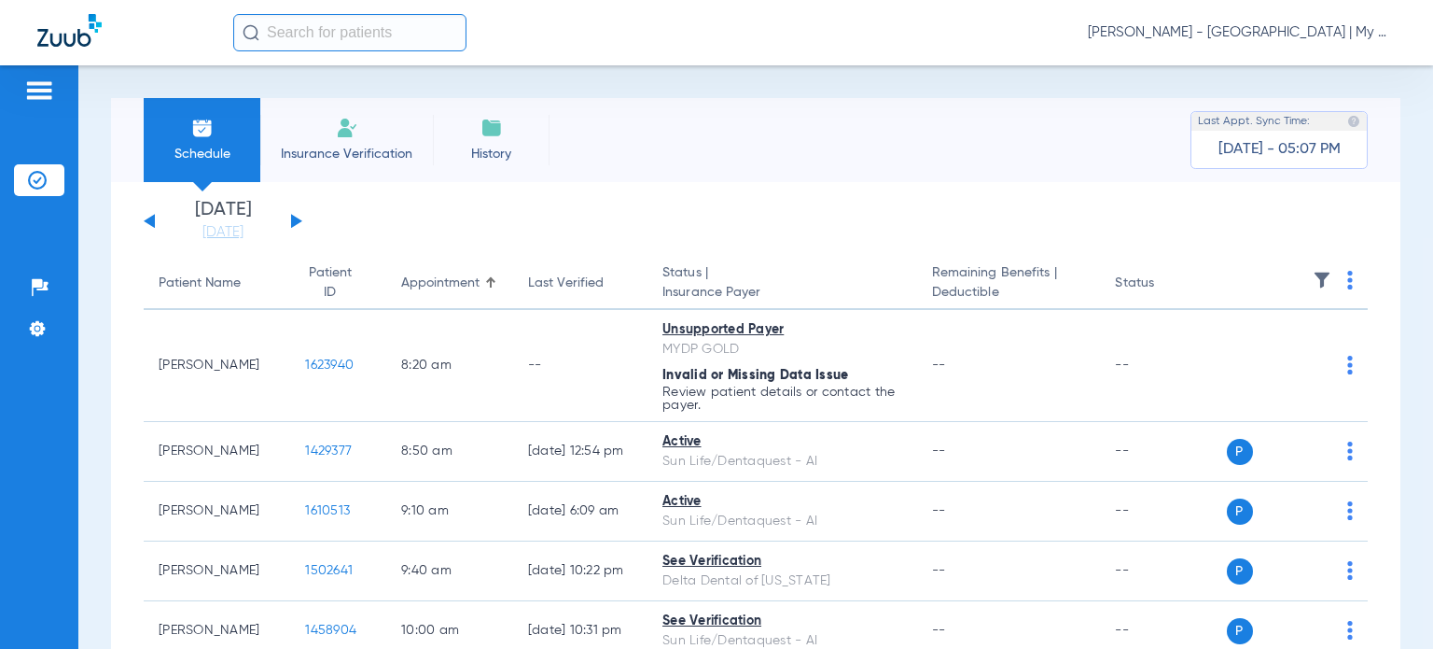
click at [1277, 44] on div "[PERSON_NAME] - [GEOGRAPHIC_DATA] | My Community Dental Centers" at bounding box center [814, 32] width 1163 height 37
click at [1280, 27] on span "[PERSON_NAME] - [GEOGRAPHIC_DATA] | My Community Dental Centers" at bounding box center [1242, 32] width 308 height 19
click at [1279, 63] on span "Account Selection" at bounding box center [1326, 66] width 105 height 13
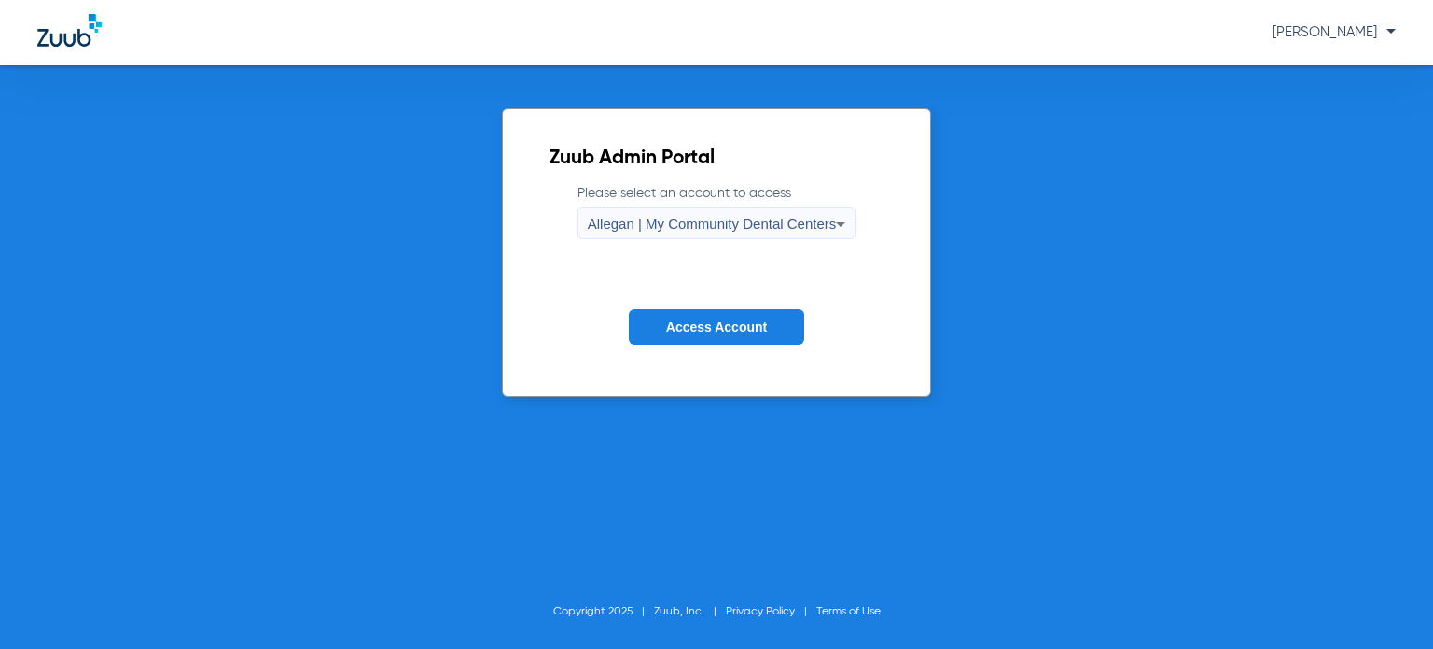
click at [646, 223] on span "Allegan | My Community Dental Centers" at bounding box center [712, 224] width 249 height 16
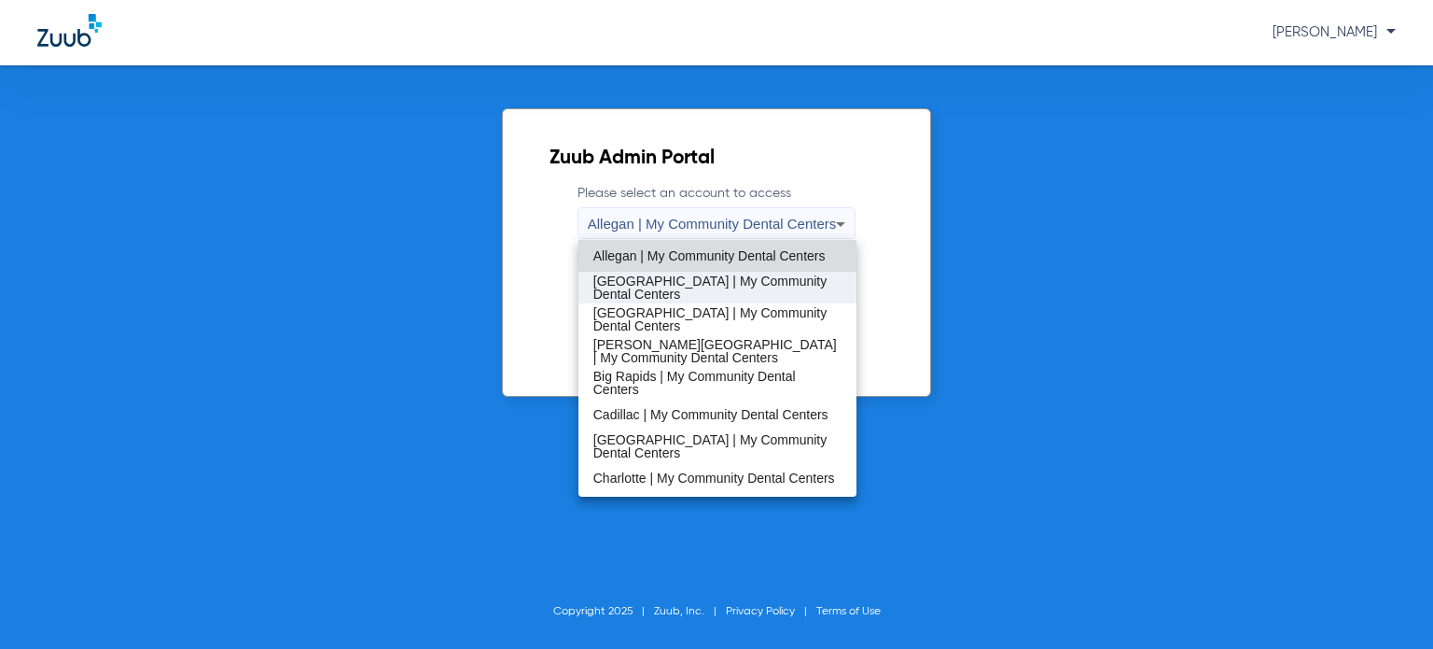
click at [653, 283] on span "[GEOGRAPHIC_DATA] | My Community Dental Centers" at bounding box center [717, 287] width 248 height 26
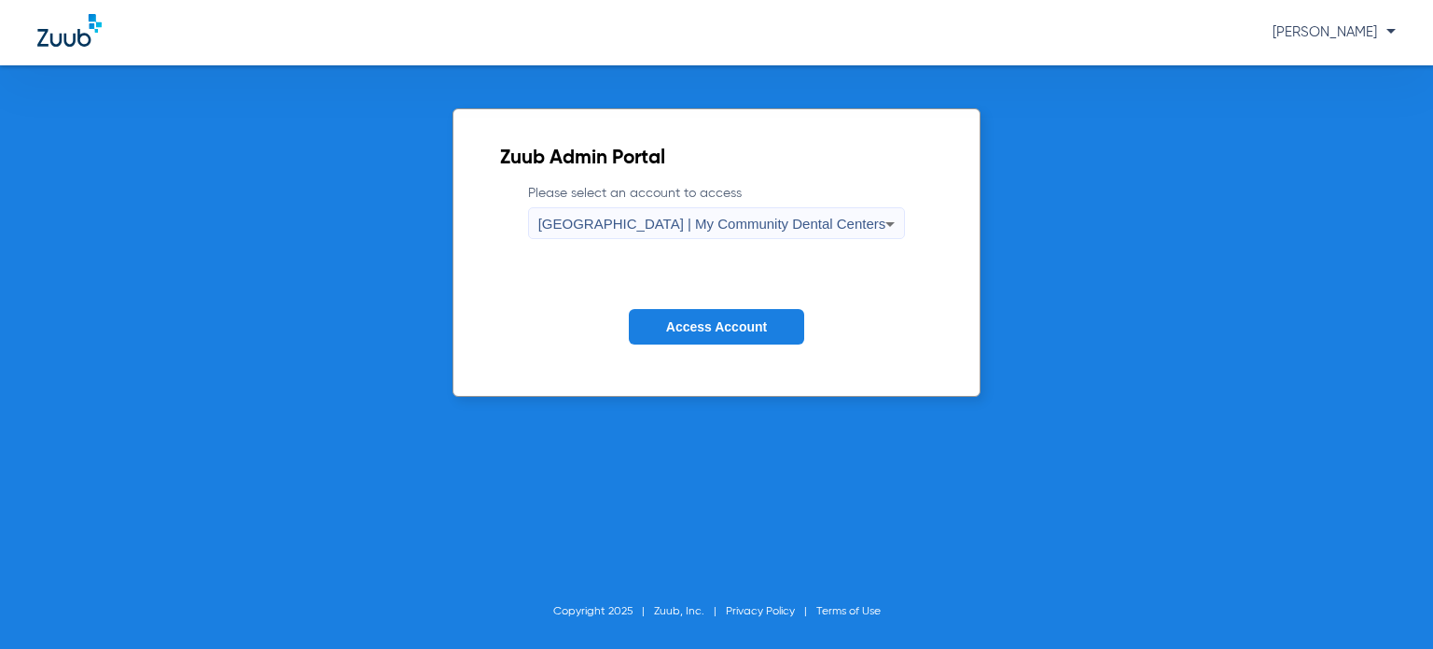
click at [666, 335] on button "Access Account" at bounding box center [716, 327] width 175 height 36
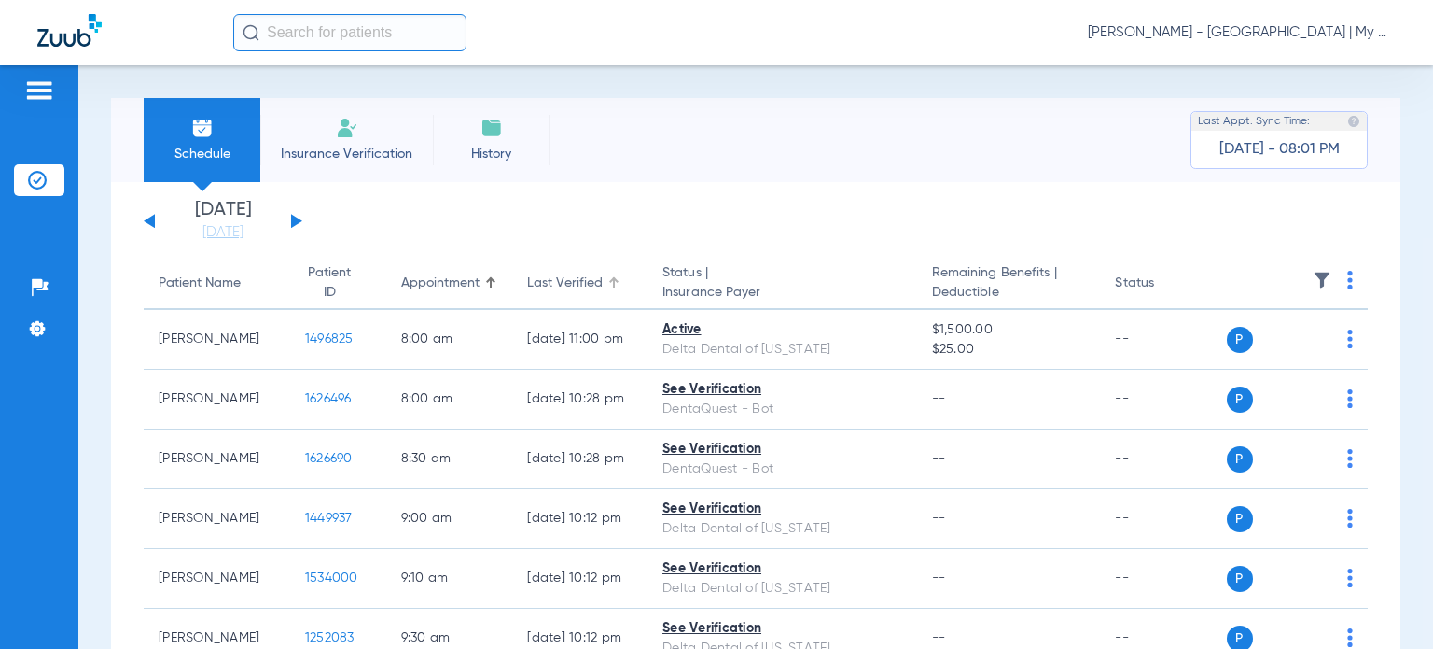
click at [533, 286] on div "Last Verified" at bounding box center [565, 283] width 76 height 20
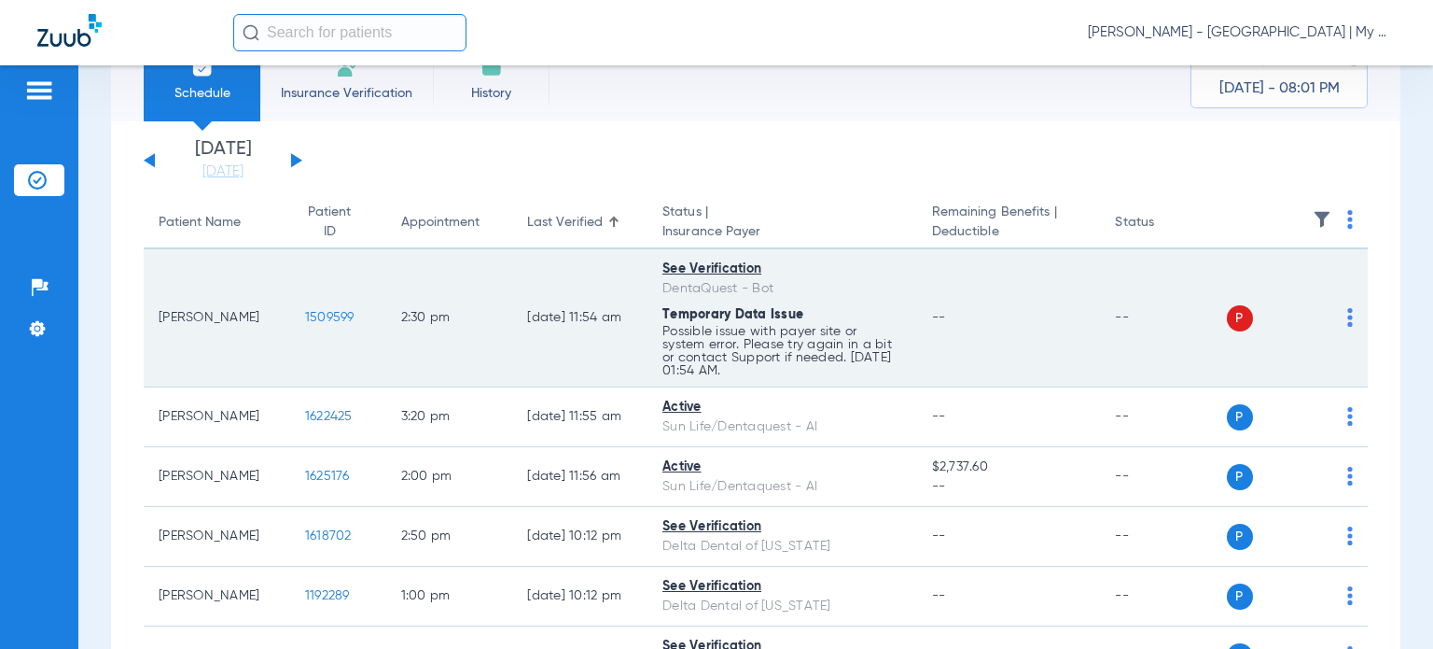
scroll to position [93, 0]
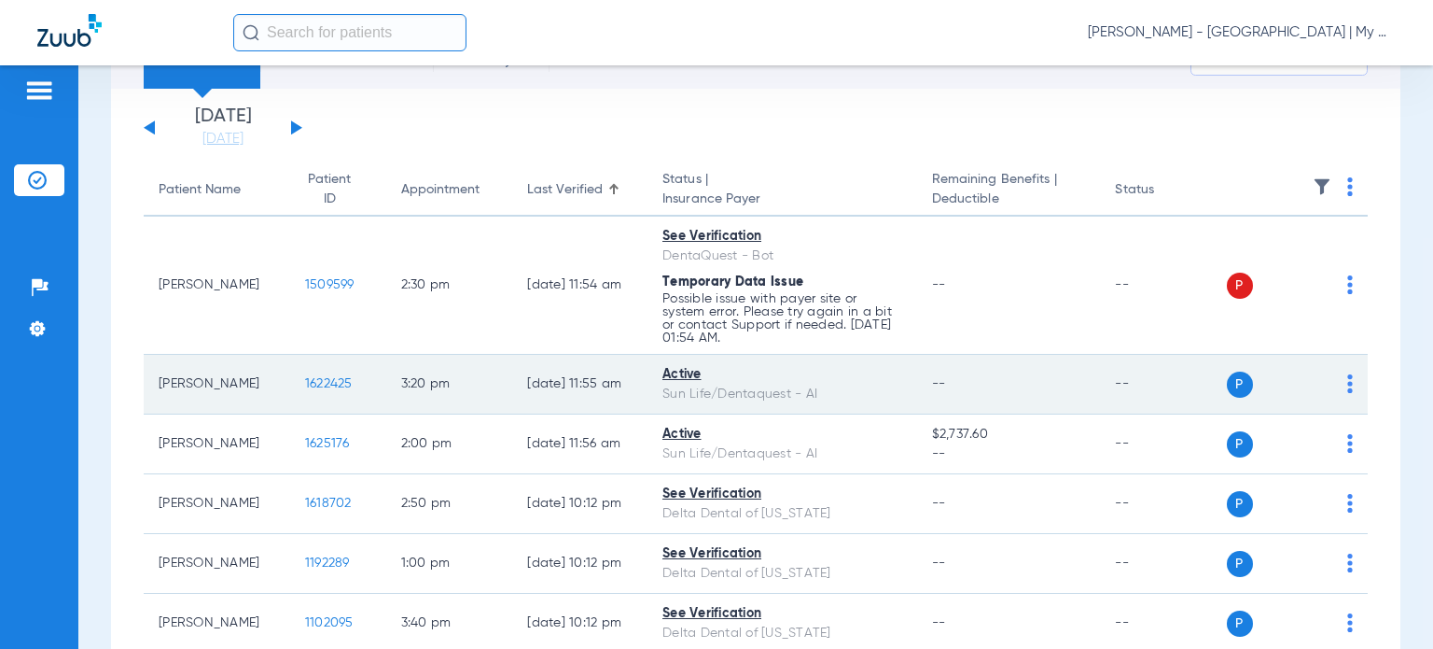
click at [1347, 387] on img at bounding box center [1350, 383] width 6 height 19
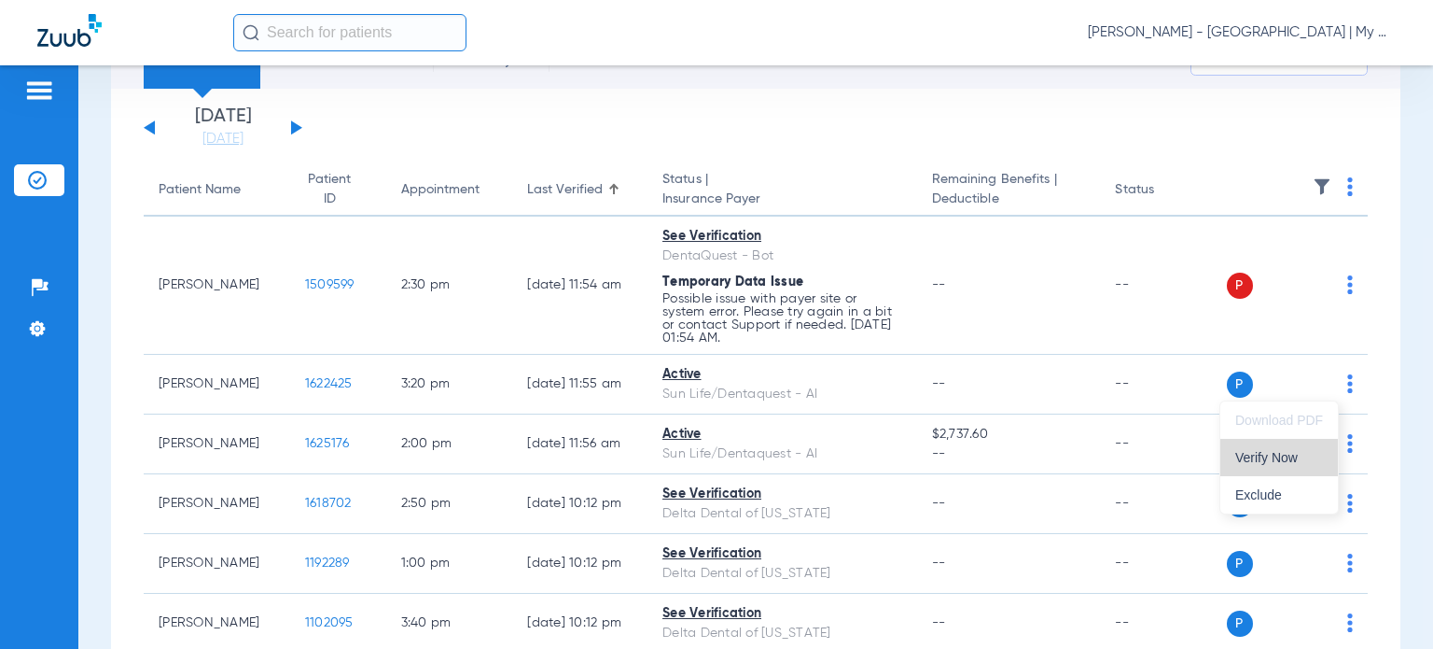
click at [1306, 452] on span "Verify Now" at bounding box center [1279, 457] width 88 height 13
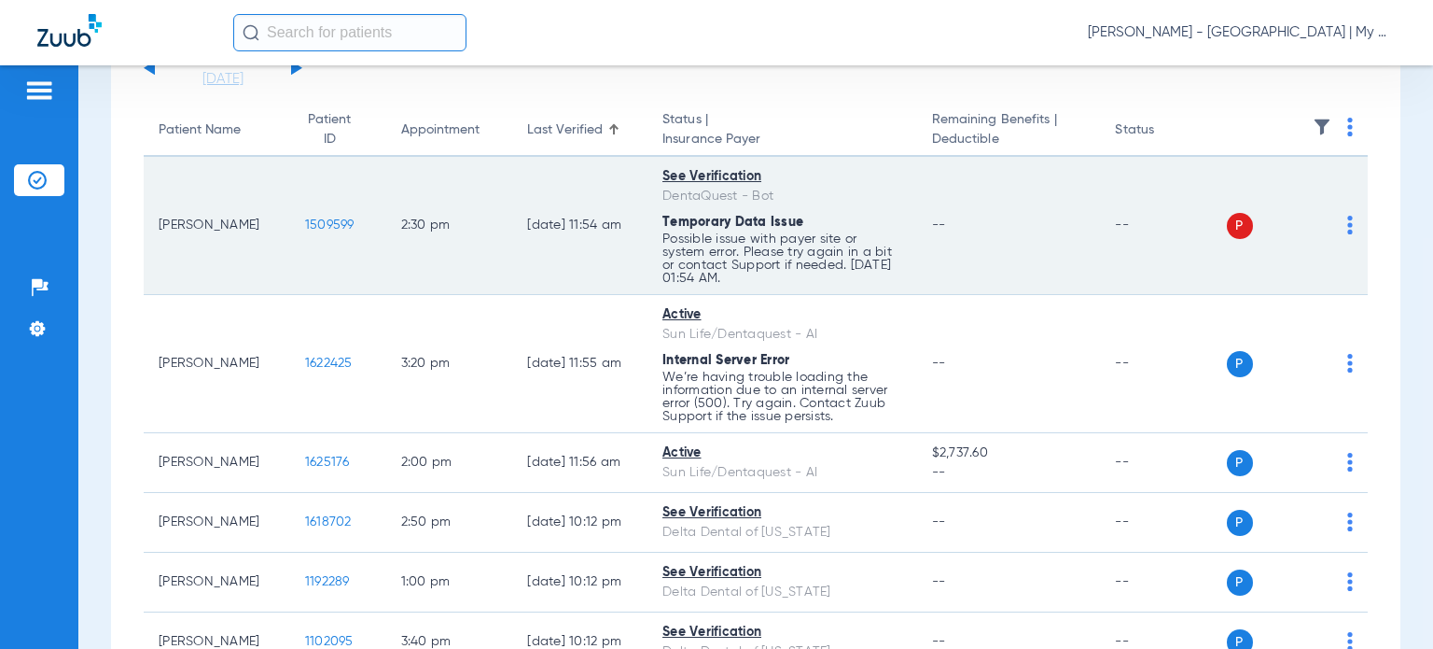
scroll to position [187, 0]
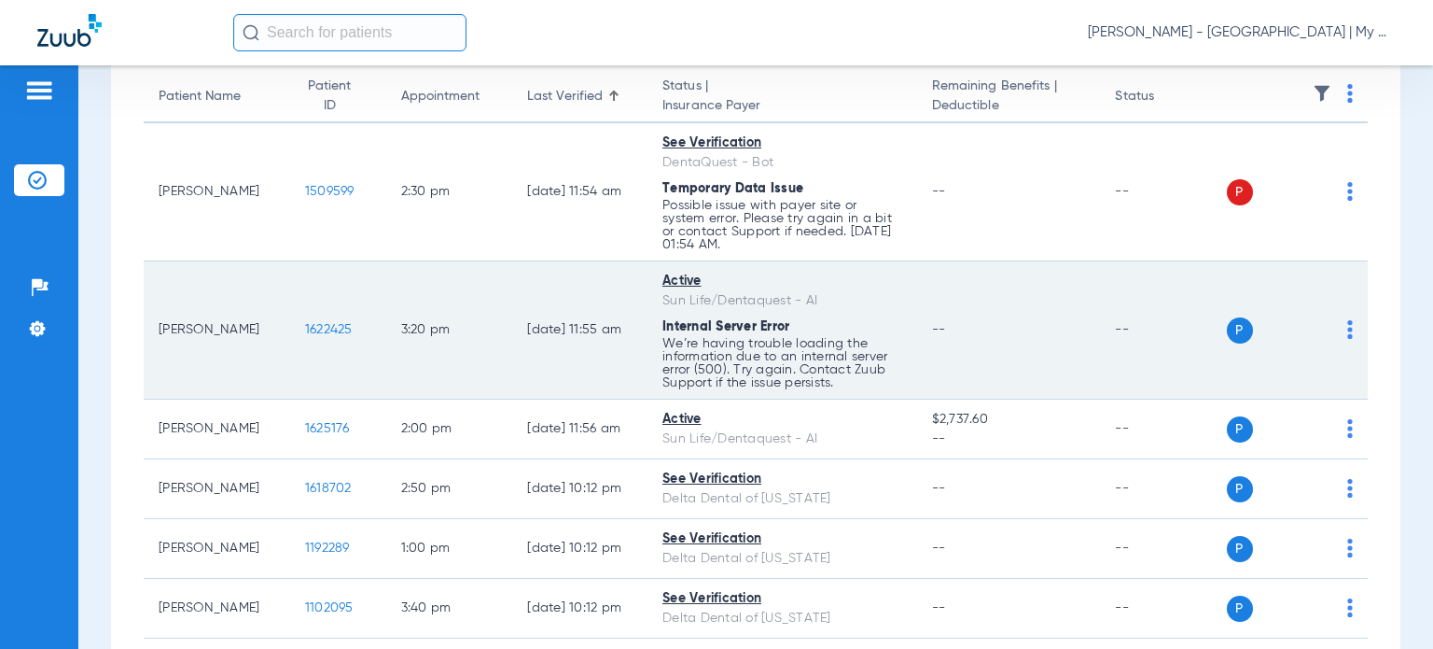
click at [1339, 334] on td "P S" at bounding box center [1298, 330] width 142 height 138
click at [1347, 333] on img at bounding box center [1350, 329] width 6 height 19
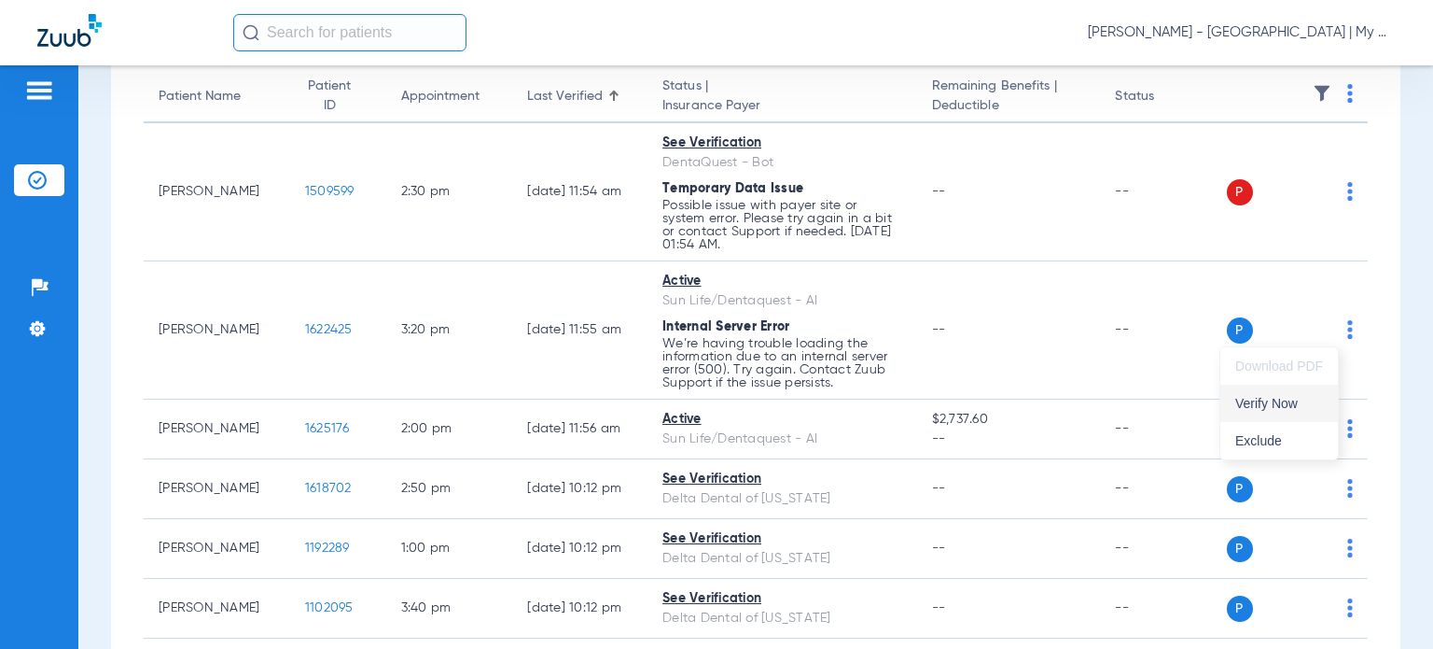
click at [1310, 401] on span "Verify Now" at bounding box center [1279, 403] width 88 height 13
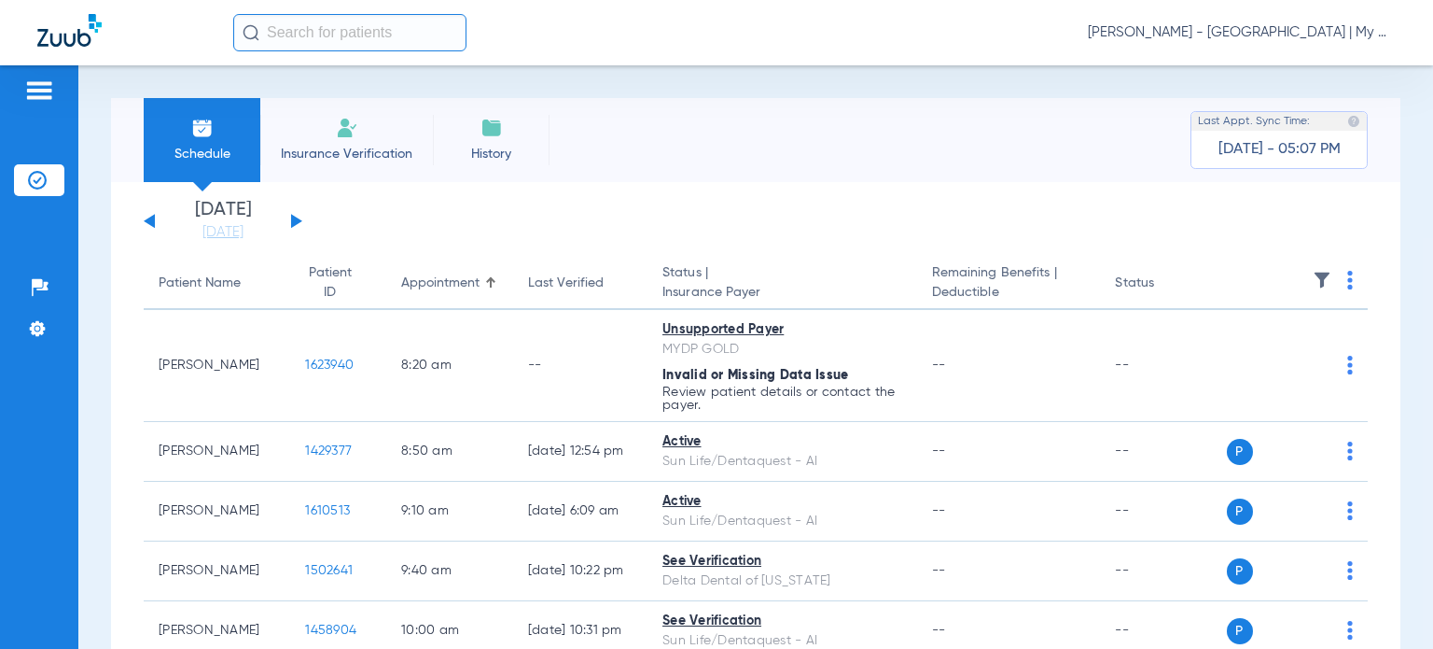
click at [1239, 33] on span "[PERSON_NAME] - [GEOGRAPHIC_DATA] | My Community Dental Centers" at bounding box center [1242, 32] width 308 height 19
click at [1299, 55] on button "Account Selection" at bounding box center [1326, 66] width 134 height 37
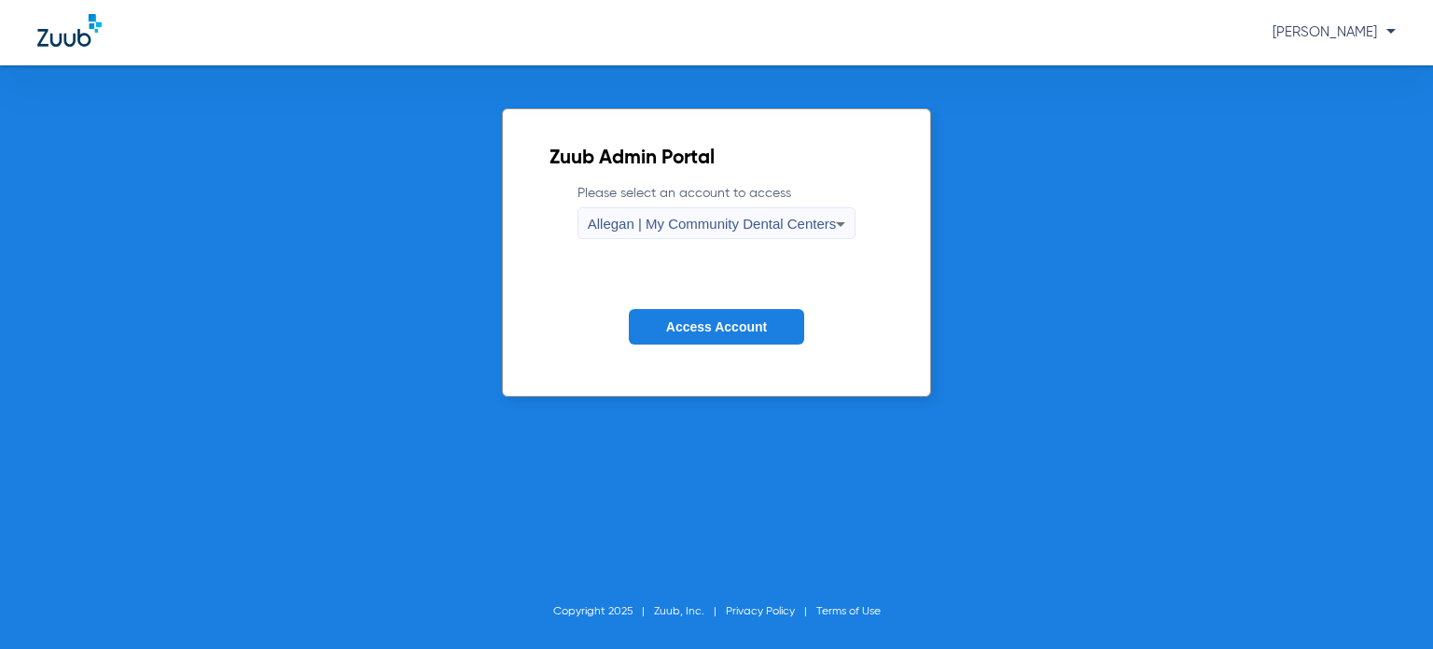
click at [676, 227] on span "Allegan | My Community Dental Centers" at bounding box center [712, 224] width 249 height 16
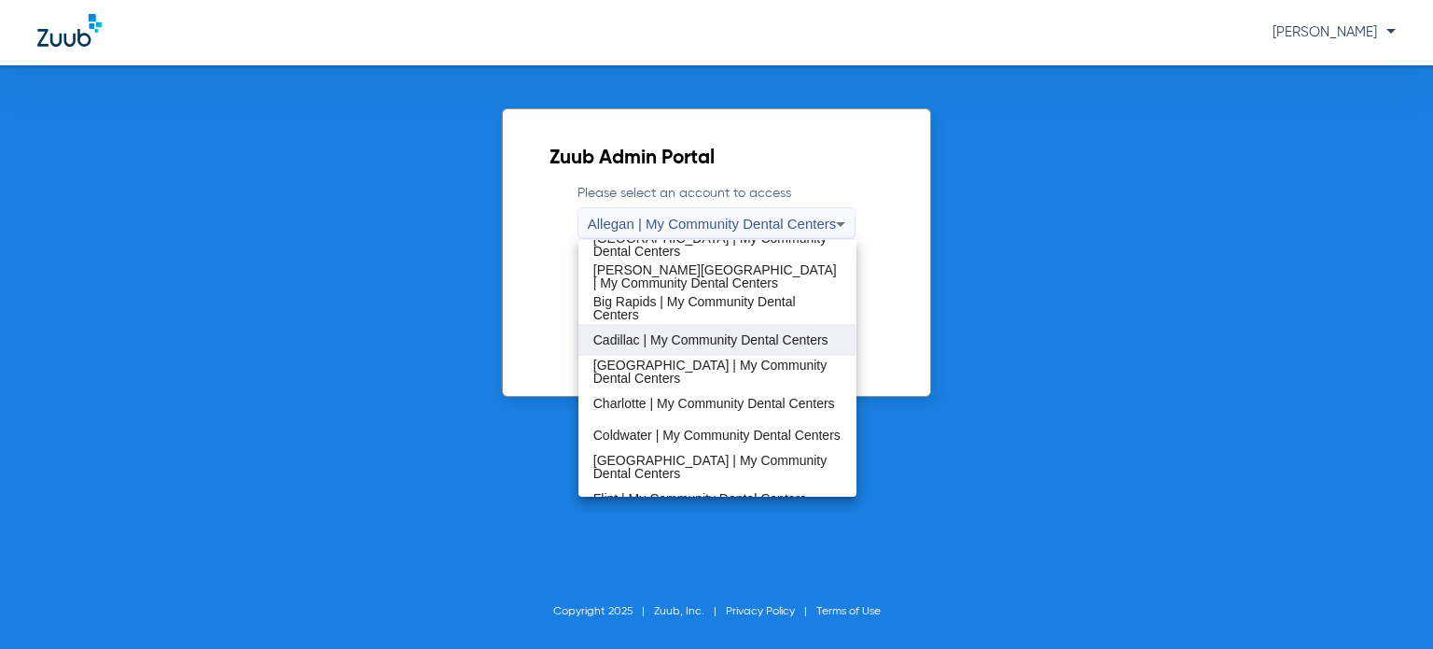
scroll to position [187, 0]
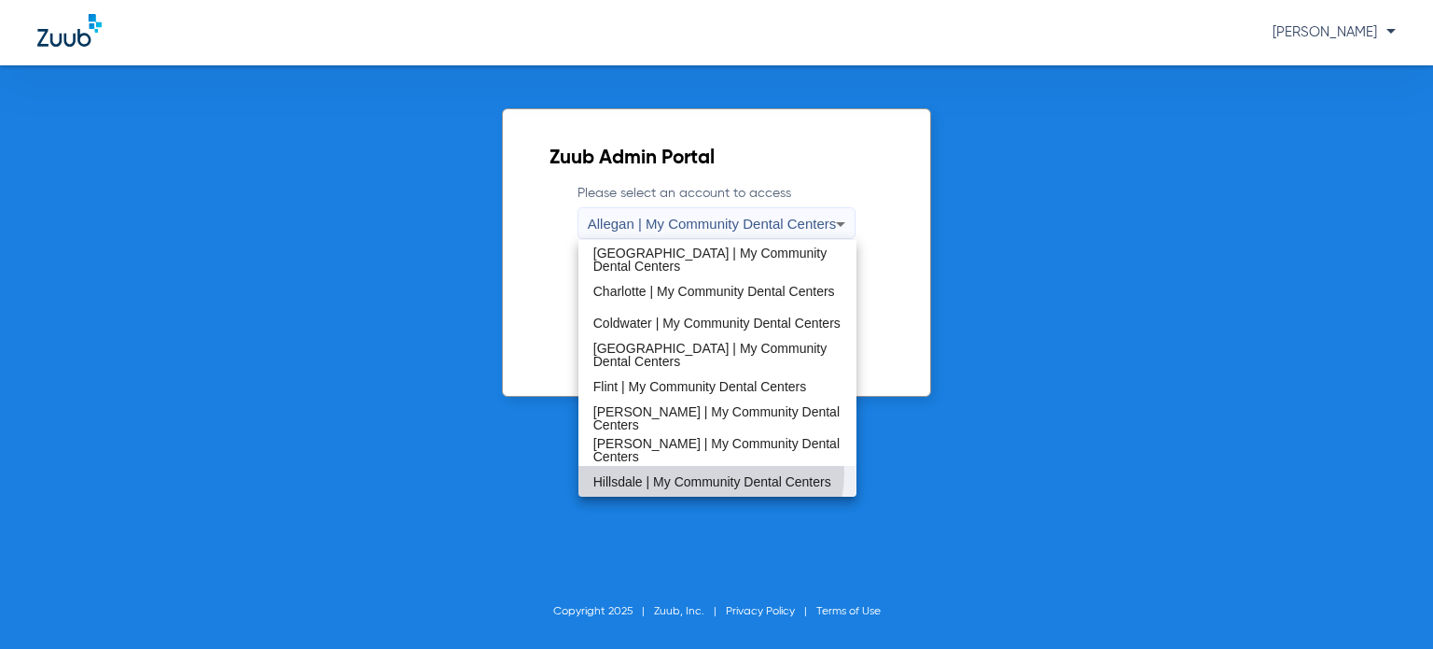
click at [705, 475] on span "Hillsdale | My Community Dental Centers" at bounding box center [712, 481] width 238 height 13
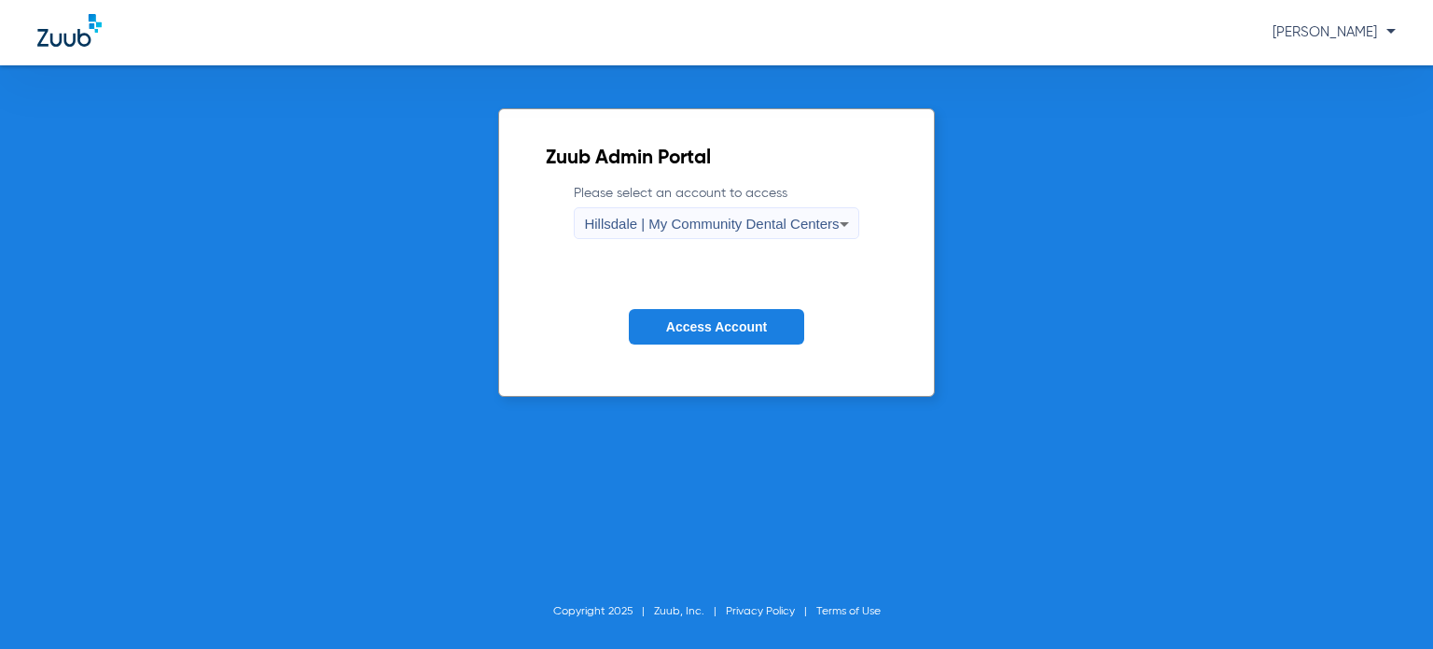
click at [732, 339] on button "Access Account" at bounding box center [716, 327] width 175 height 36
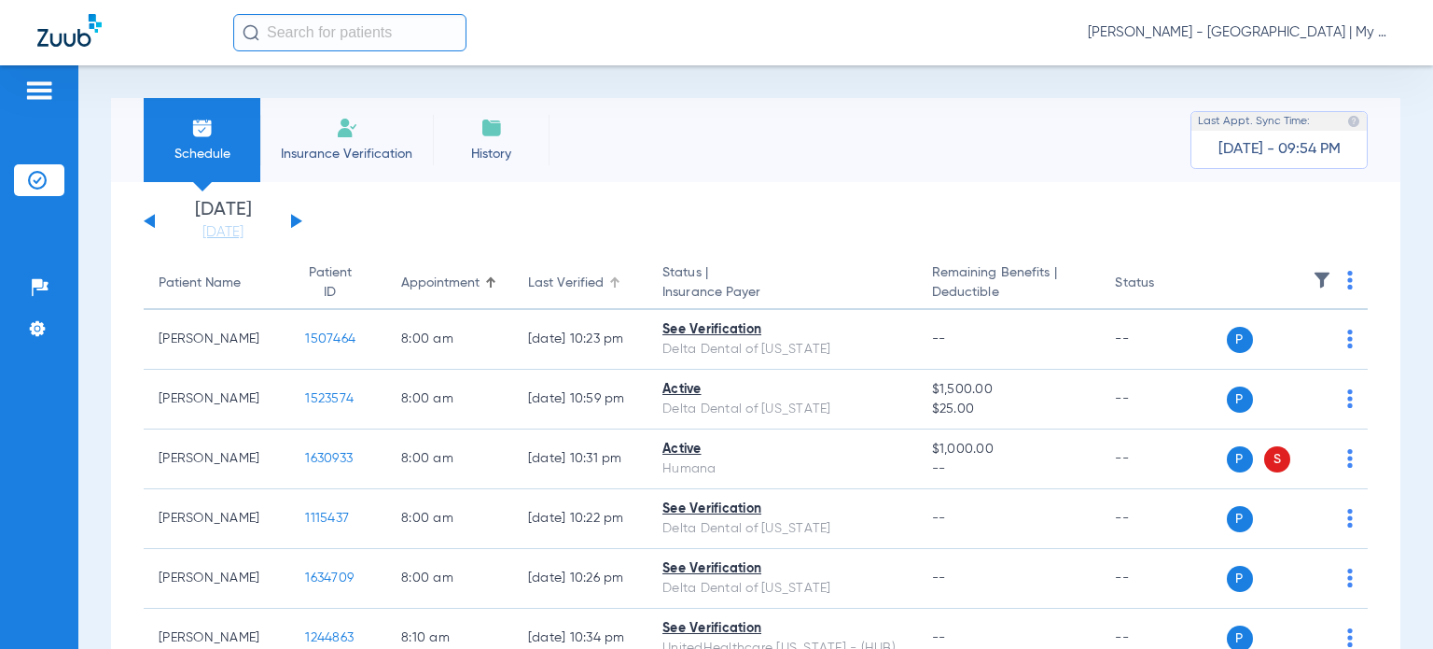
click at [556, 275] on div "Last Verified" at bounding box center [566, 283] width 76 height 20
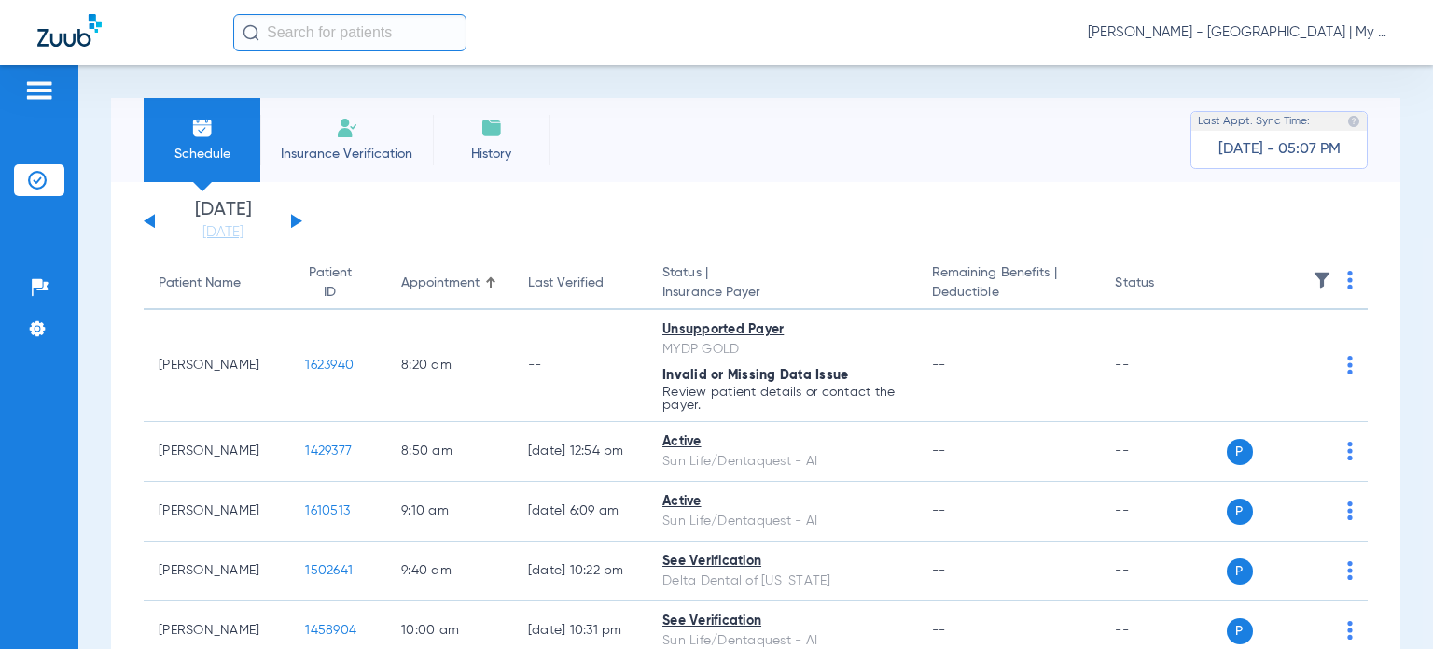
click at [1215, 34] on span "[PERSON_NAME] - [GEOGRAPHIC_DATA] | My Community Dental Centers" at bounding box center [1242, 32] width 308 height 19
click at [1303, 60] on span "Account Selection" at bounding box center [1326, 66] width 105 height 13
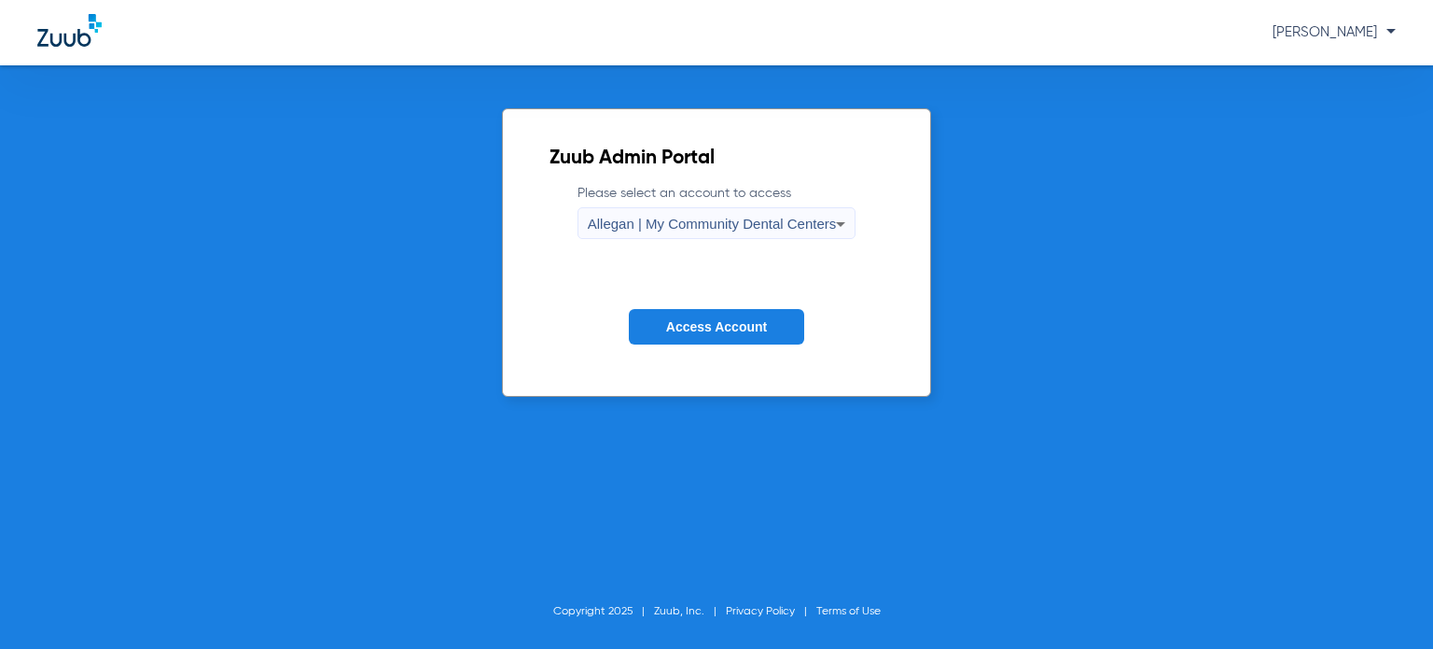
click at [821, 233] on div "Allegan | My Community Dental Centers" at bounding box center [712, 224] width 249 height 32
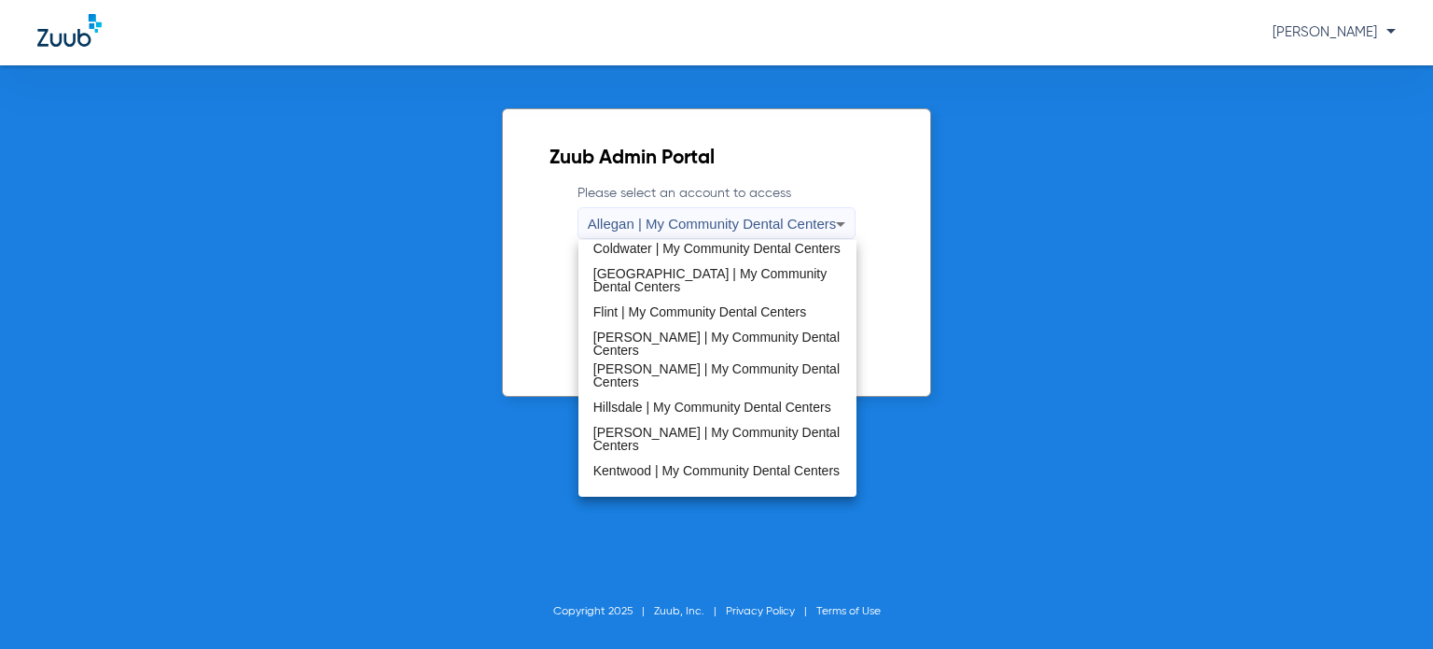
scroll to position [280, 0]
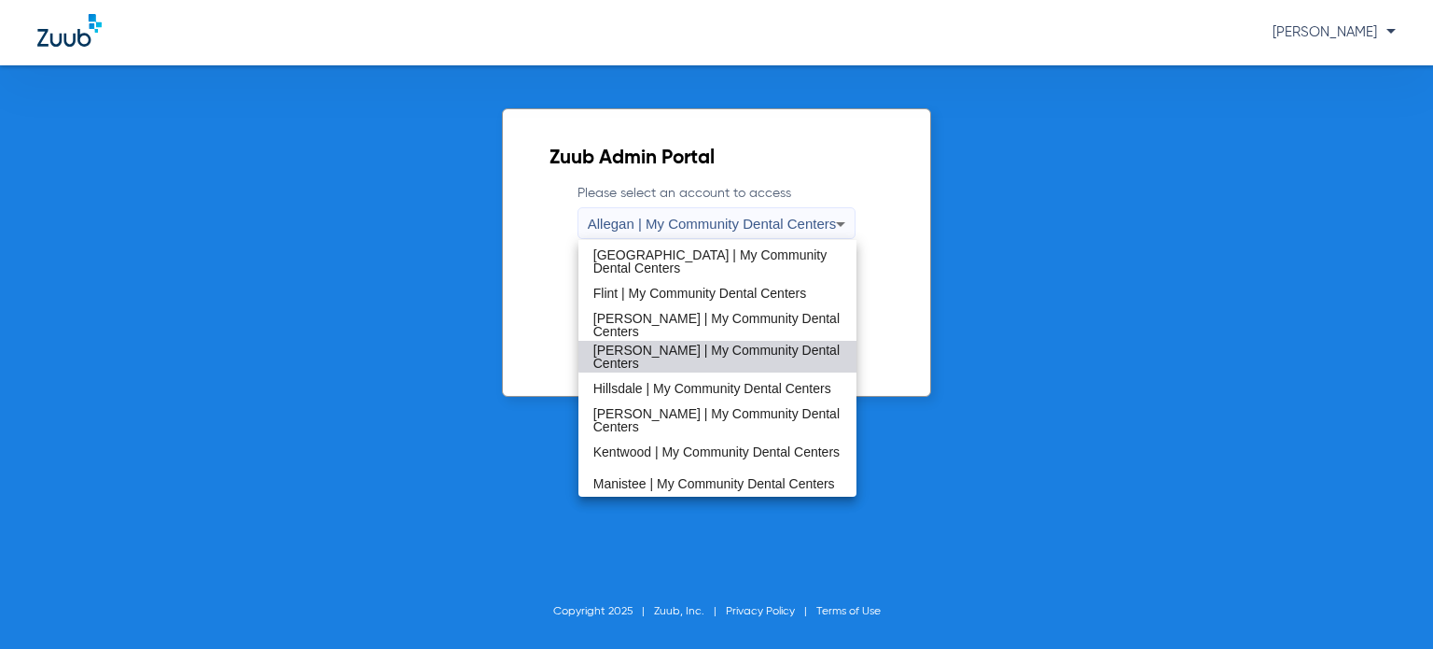
click at [730, 354] on span "[PERSON_NAME] | My Community Dental Centers" at bounding box center [717, 356] width 248 height 26
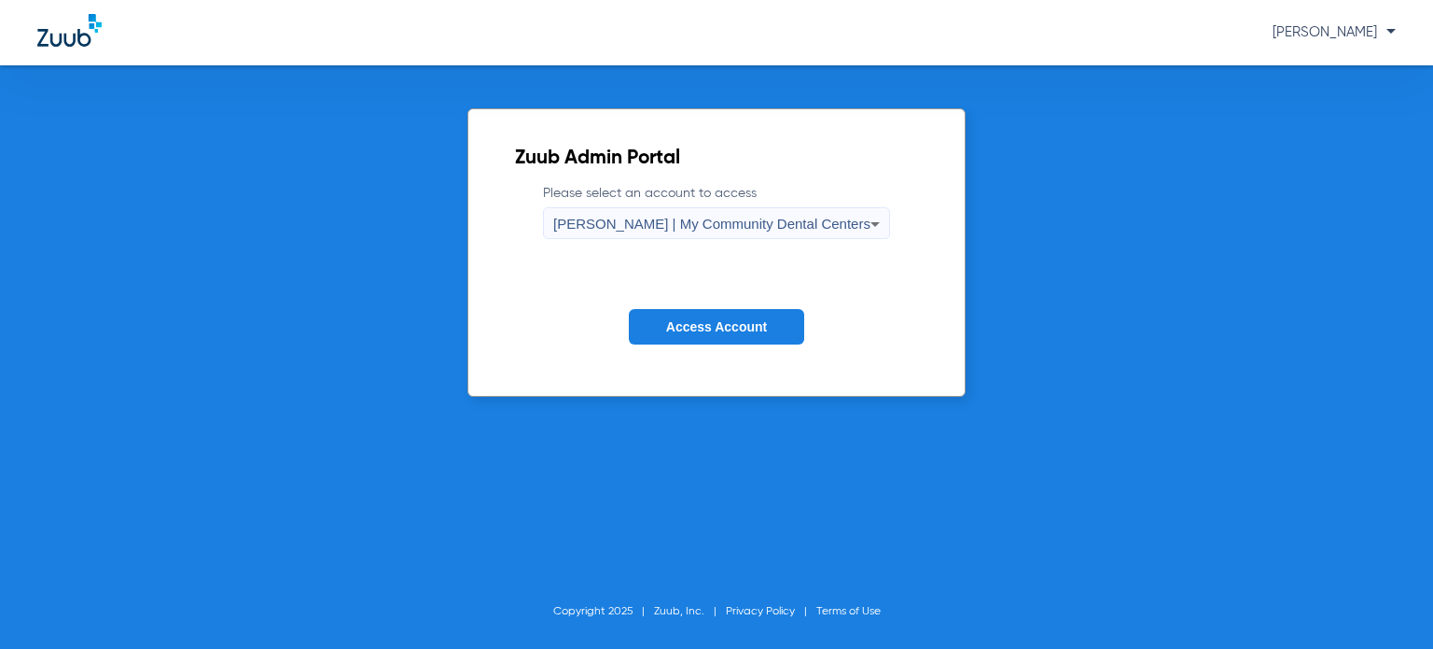
click at [729, 327] on span "Access Account" at bounding box center [716, 326] width 101 height 15
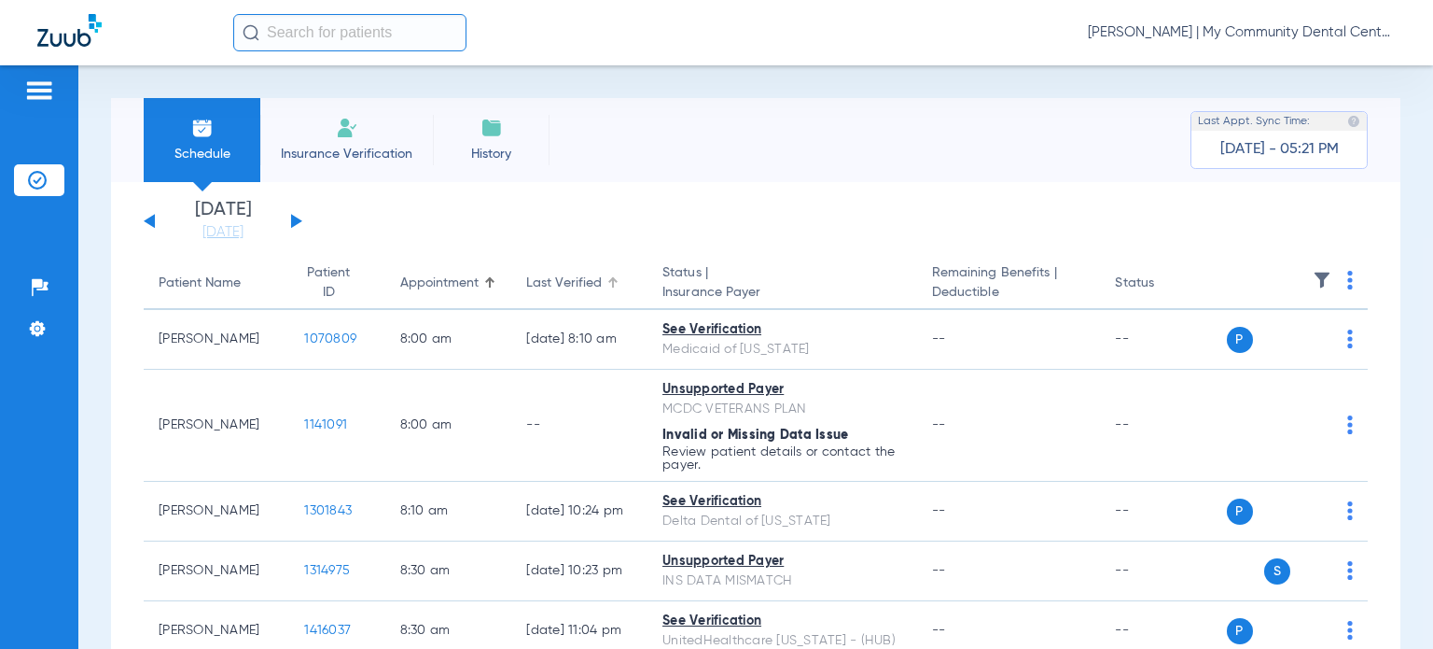
click at [551, 288] on div "Last Verified" at bounding box center [564, 283] width 76 height 20
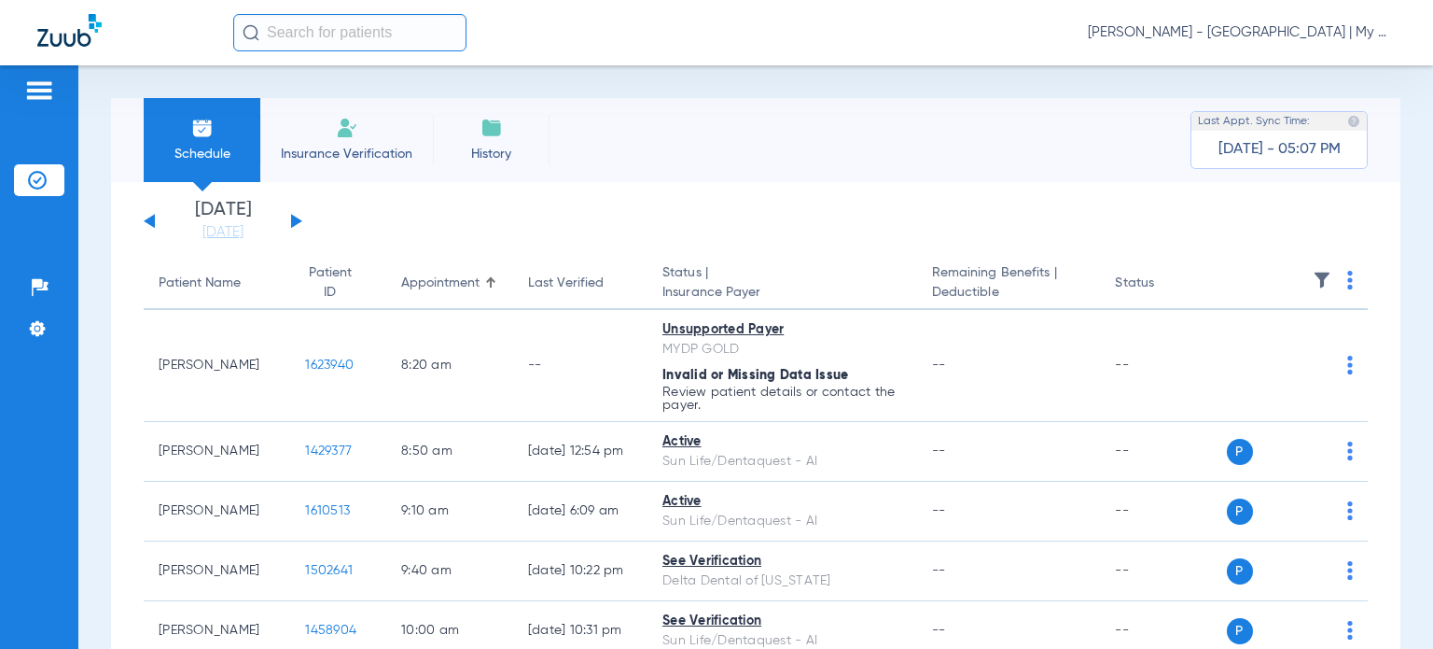
click at [1234, 30] on span "[PERSON_NAME] - [GEOGRAPHIC_DATA] | My Community Dental Centers" at bounding box center [1242, 32] width 308 height 19
click at [1276, 60] on span "Account Selection" at bounding box center [1326, 66] width 105 height 13
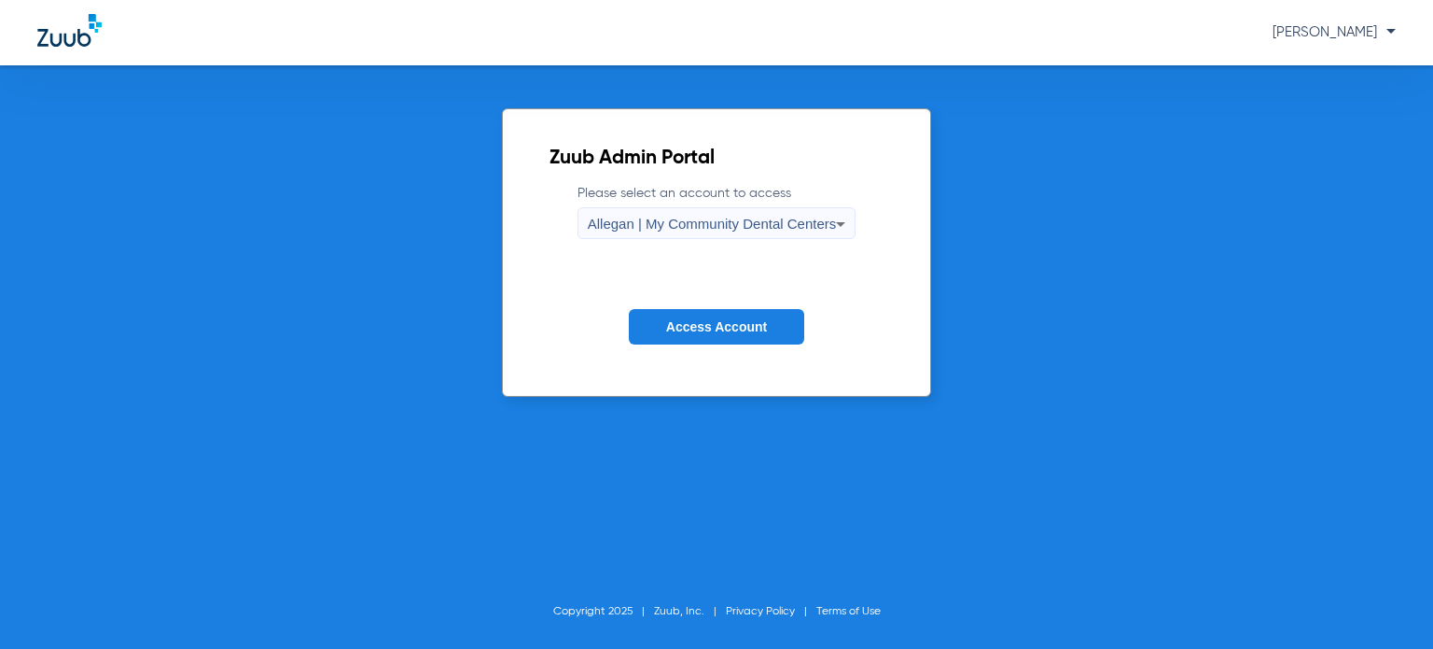
click at [780, 223] on span "Allegan | My Community Dental Centers" at bounding box center [712, 224] width 249 height 16
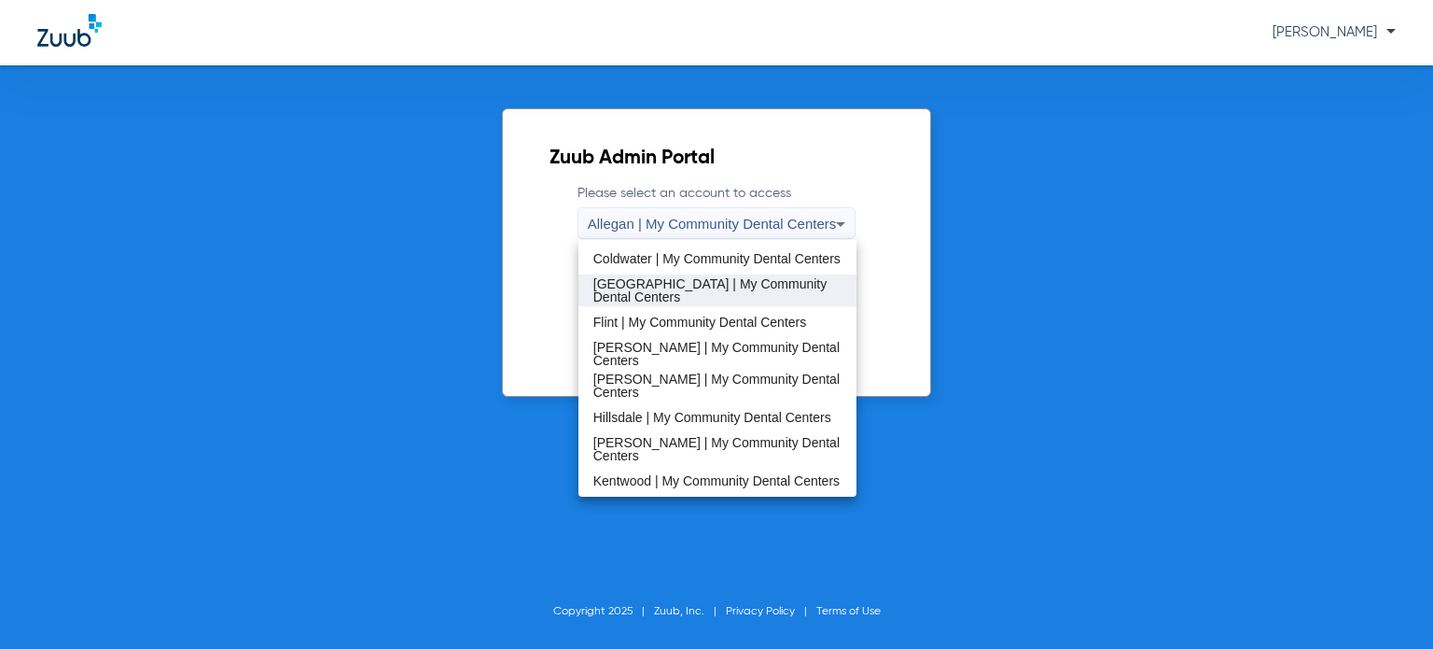
scroll to position [280, 0]
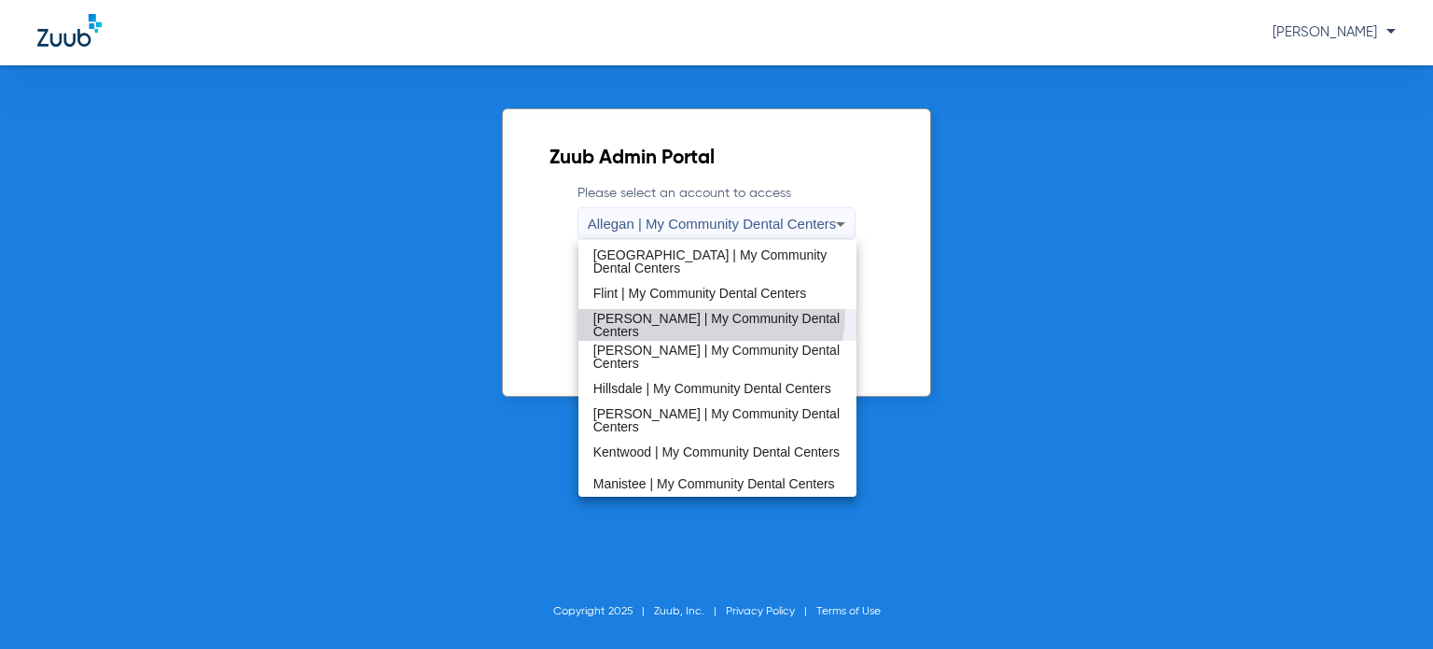
click at [709, 313] on span "[PERSON_NAME] | My Community Dental Centers" at bounding box center [717, 325] width 248 height 26
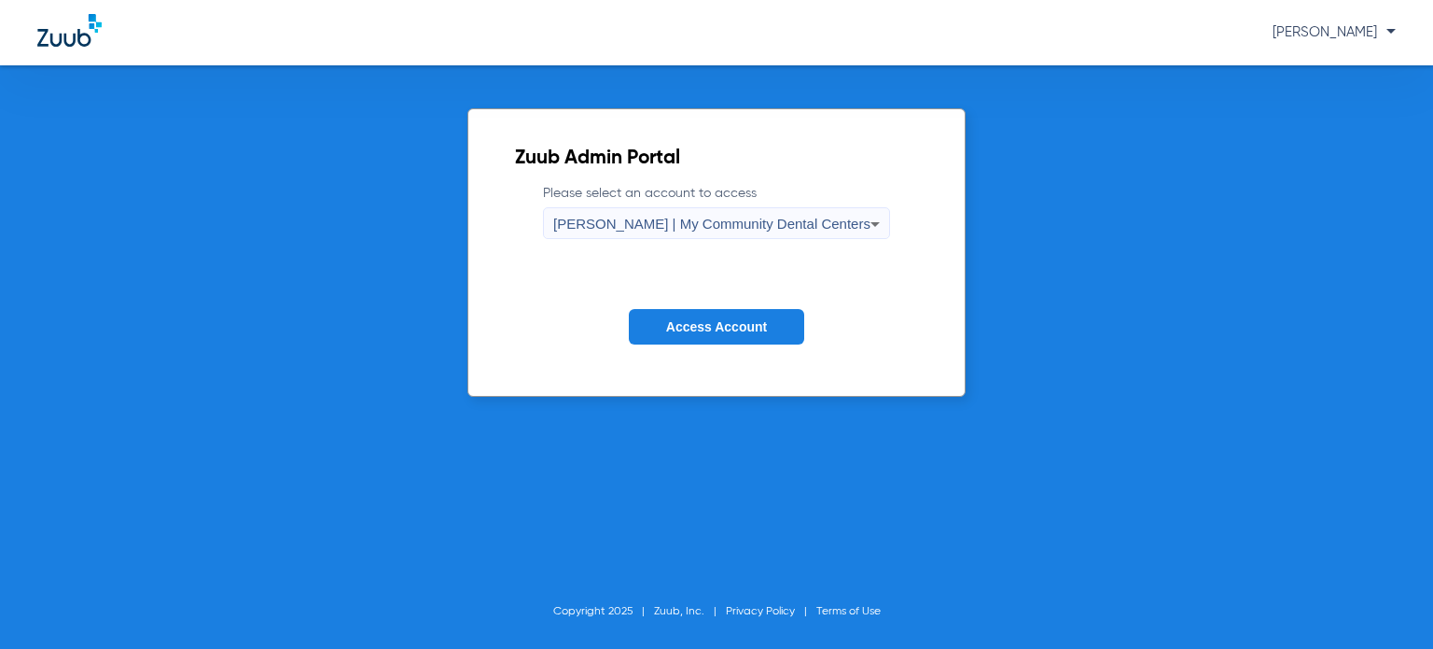
click at [720, 324] on span "Access Account" at bounding box center [716, 326] width 101 height 15
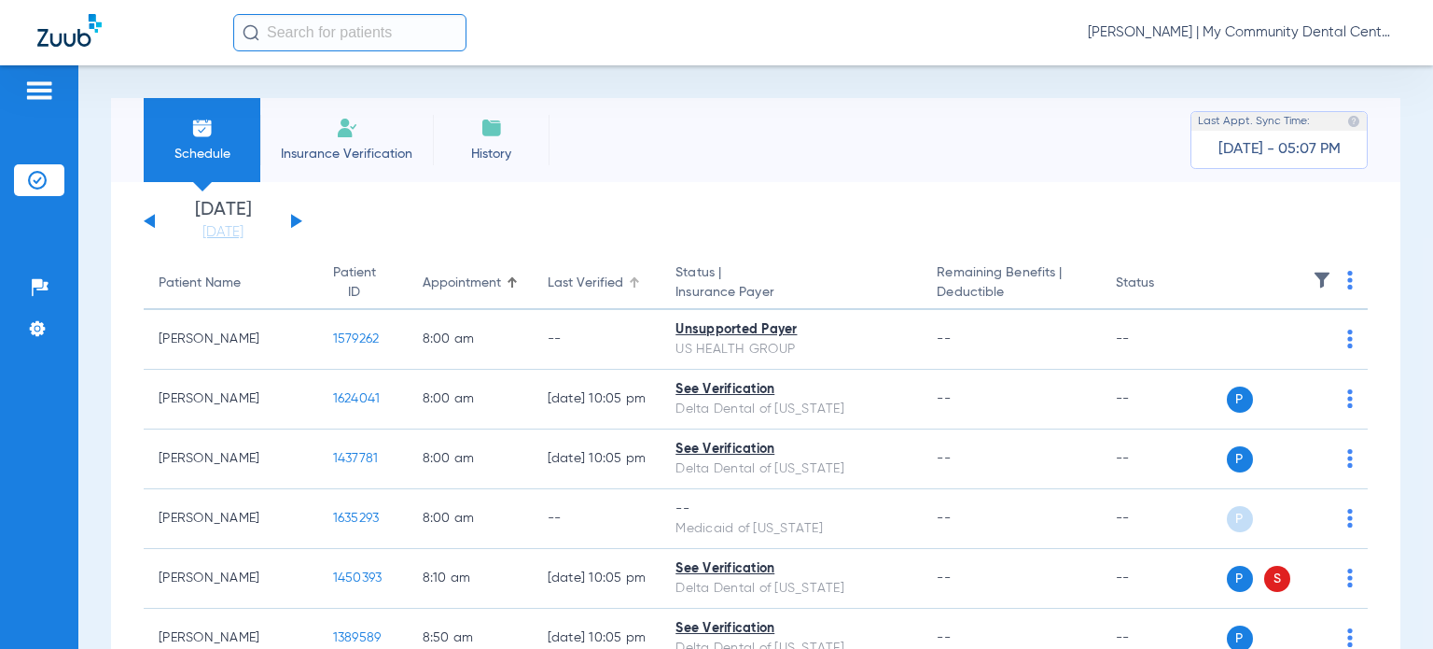
click at [549, 287] on div "Last Verified" at bounding box center [586, 283] width 76 height 20
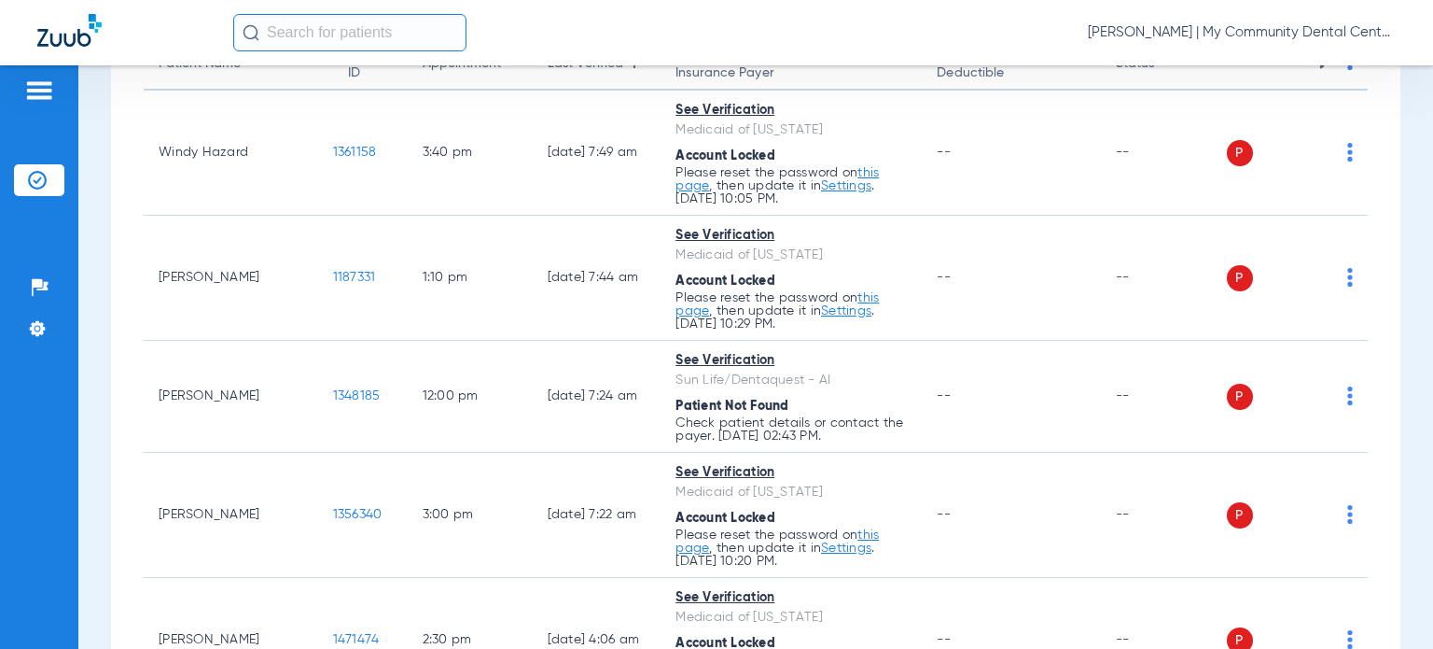
scroll to position [187, 0]
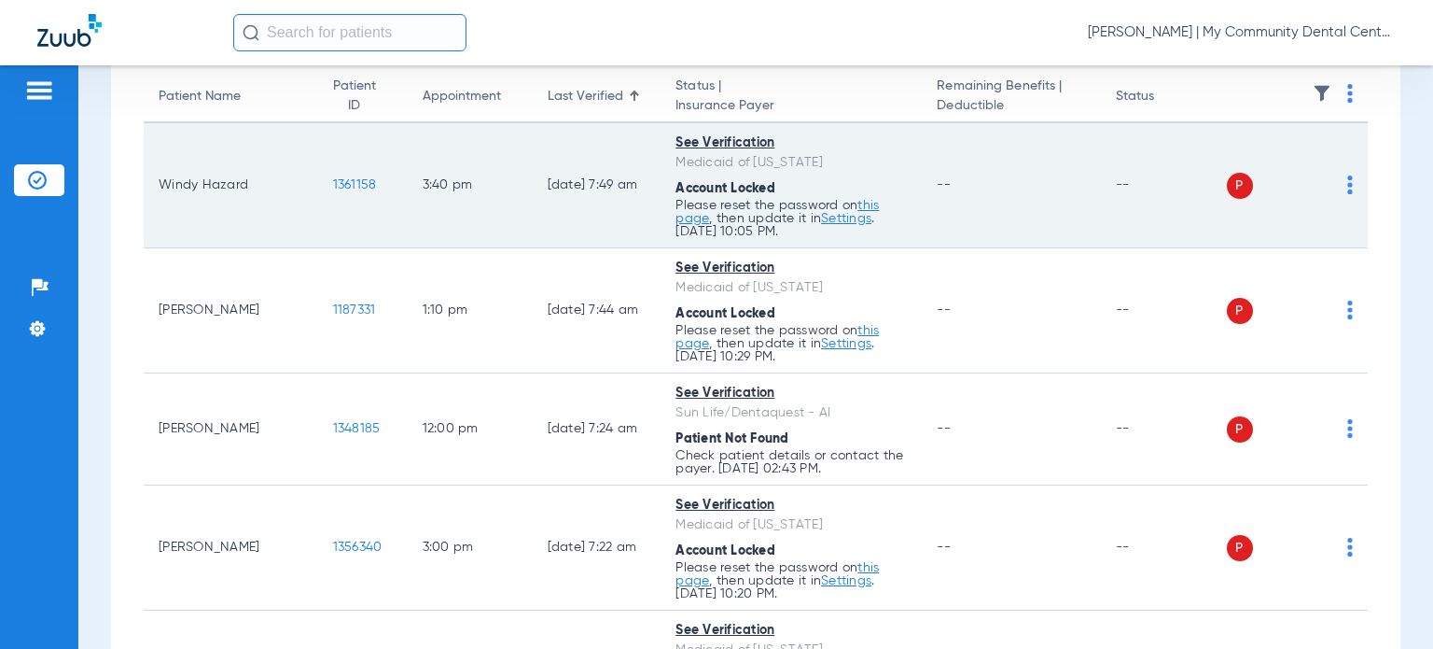
click at [1343, 182] on td "P S" at bounding box center [1298, 185] width 142 height 125
click at [1336, 184] on td "P S" at bounding box center [1298, 185] width 142 height 125
click at [1347, 180] on img at bounding box center [1350, 184] width 6 height 19
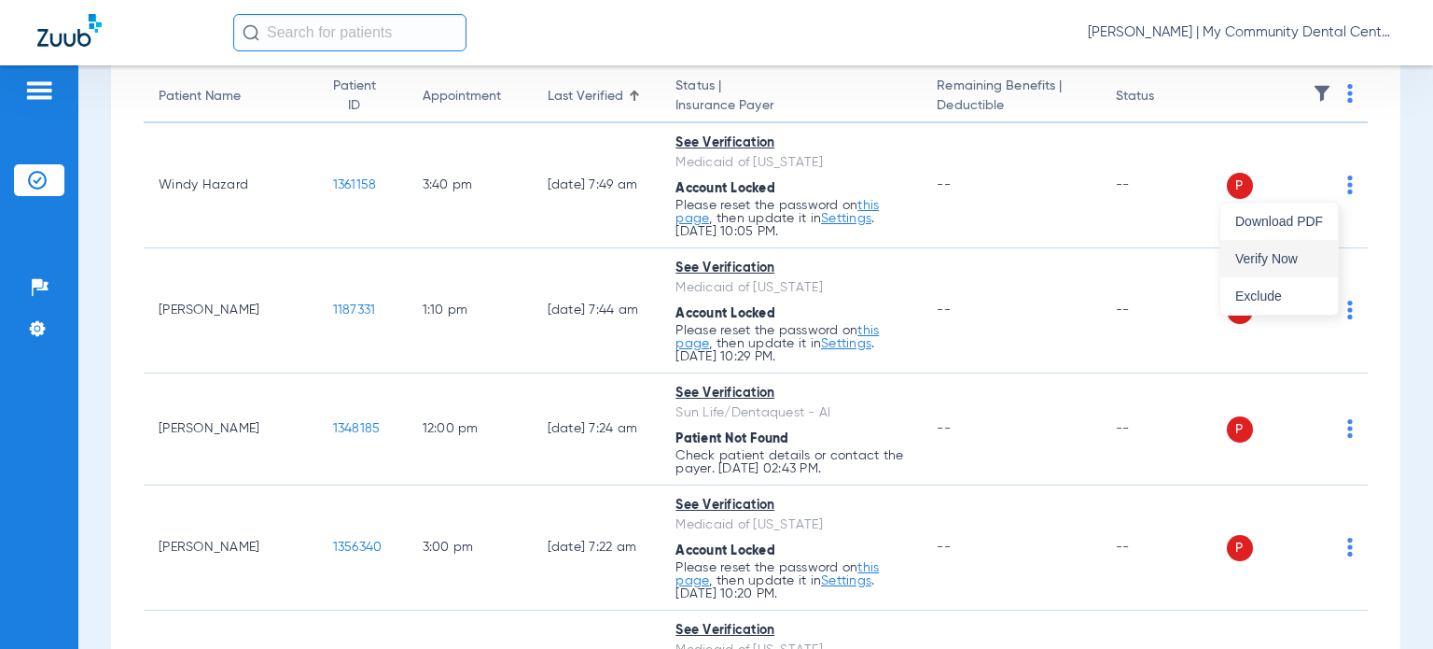
click at [1311, 258] on span "Verify Now" at bounding box center [1279, 258] width 88 height 13
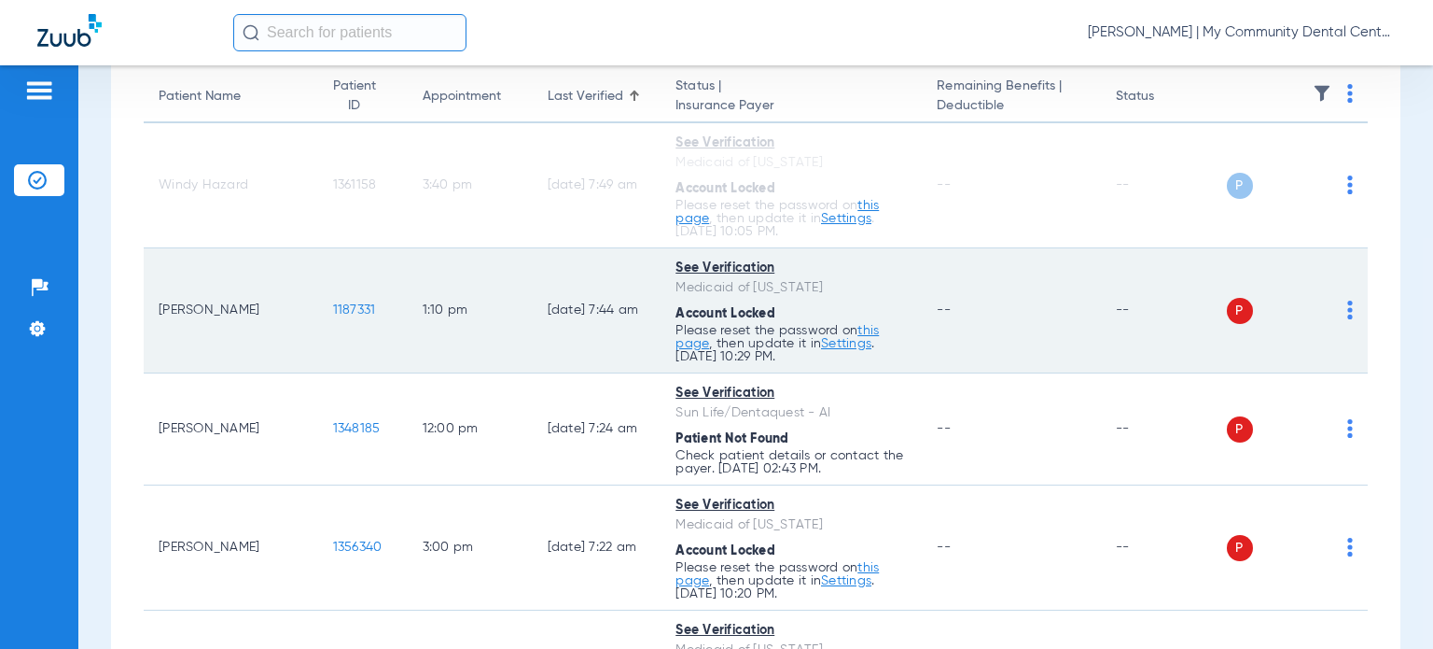
click at [1336, 303] on td "P S" at bounding box center [1298, 310] width 142 height 125
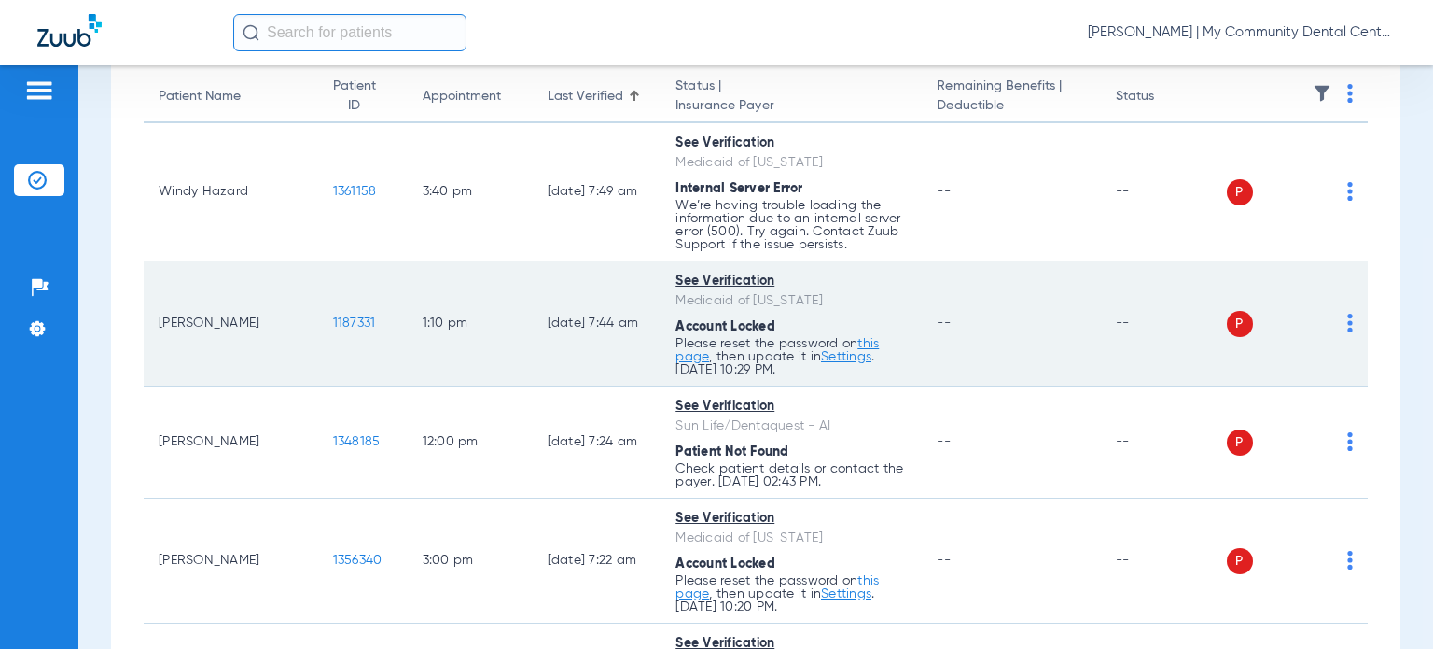
click at [1347, 328] on img at bounding box center [1350, 323] width 6 height 19
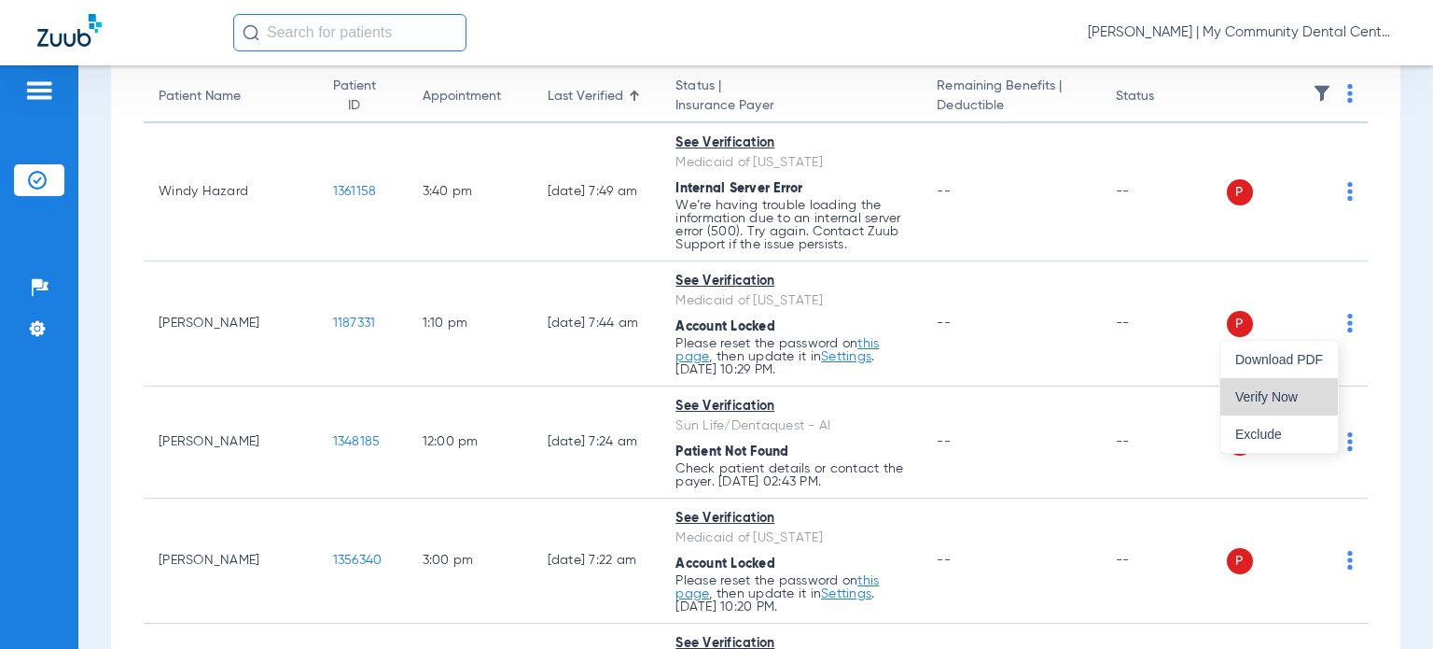
click at [1307, 397] on span "Verify Now" at bounding box center [1279, 396] width 88 height 13
